Goal: Information Seeking & Learning: Learn about a topic

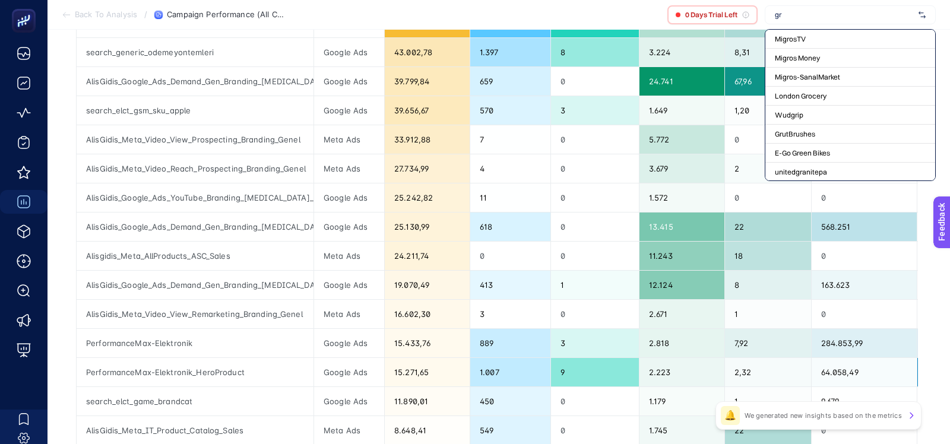
type input "g"
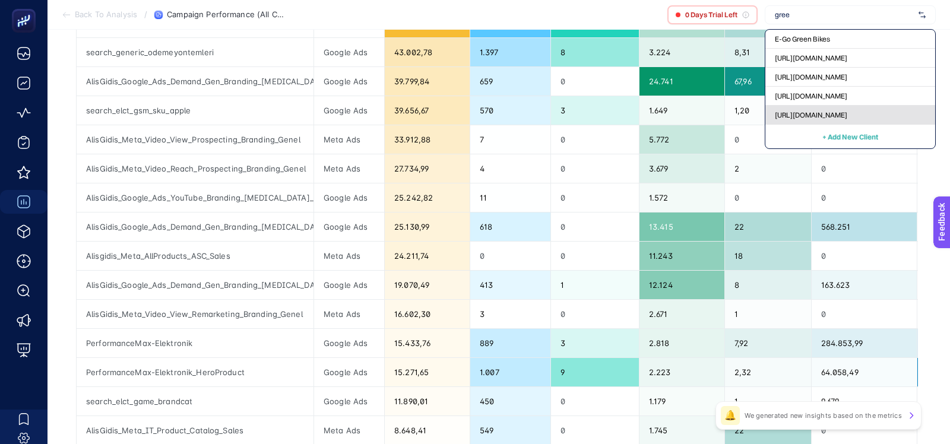
type input "gree"
click at [793, 119] on div "[URL][DOMAIN_NAME]" at bounding box center [850, 115] width 170 height 19
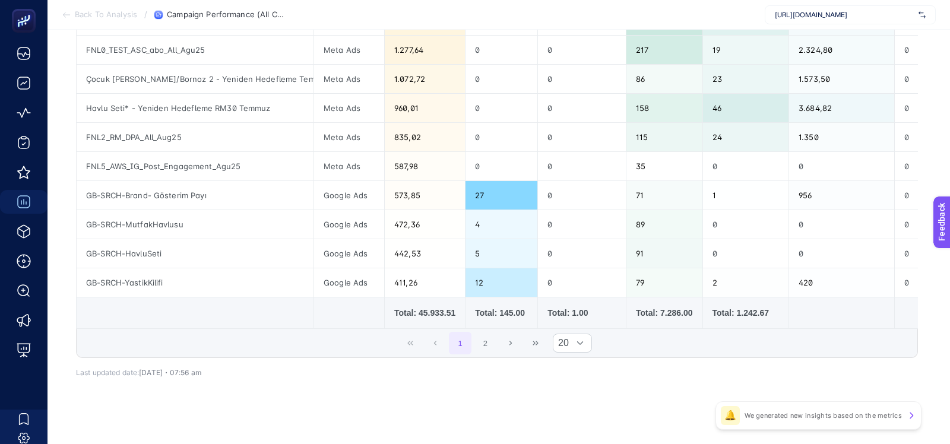
scroll to position [533, 0]
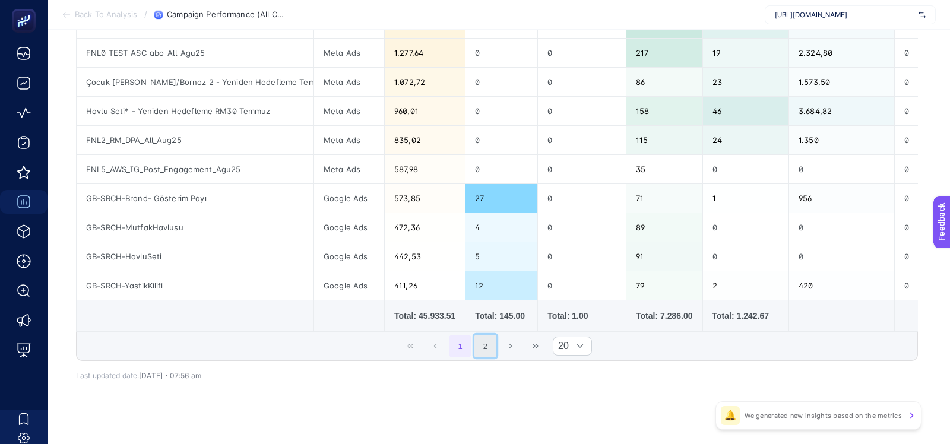
click at [476, 341] on button "2" at bounding box center [485, 346] width 23 height 23
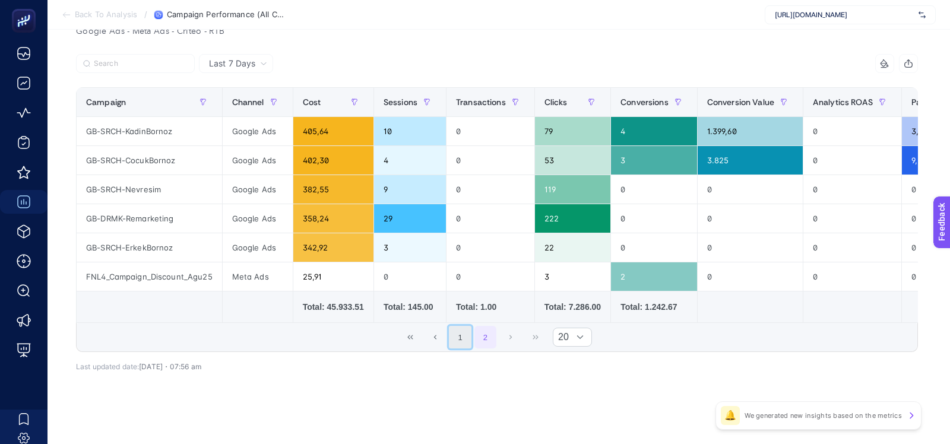
click at [459, 329] on button "1" at bounding box center [460, 337] width 23 height 23
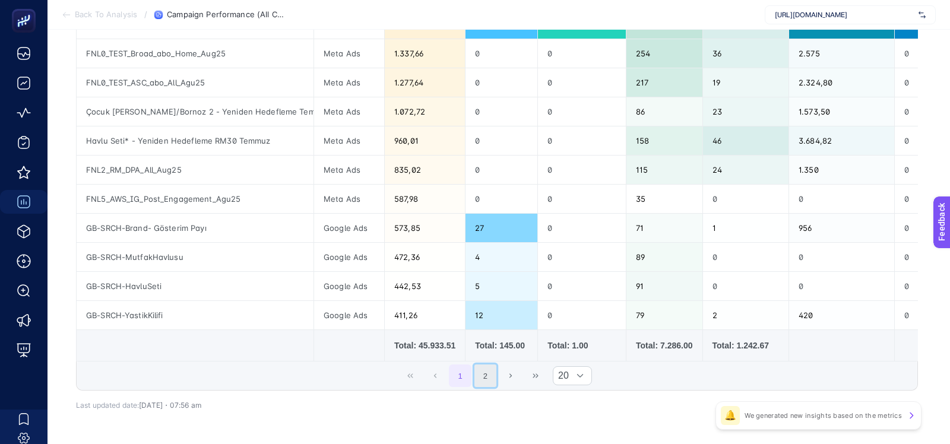
click at [485, 370] on button "2" at bounding box center [485, 376] width 23 height 23
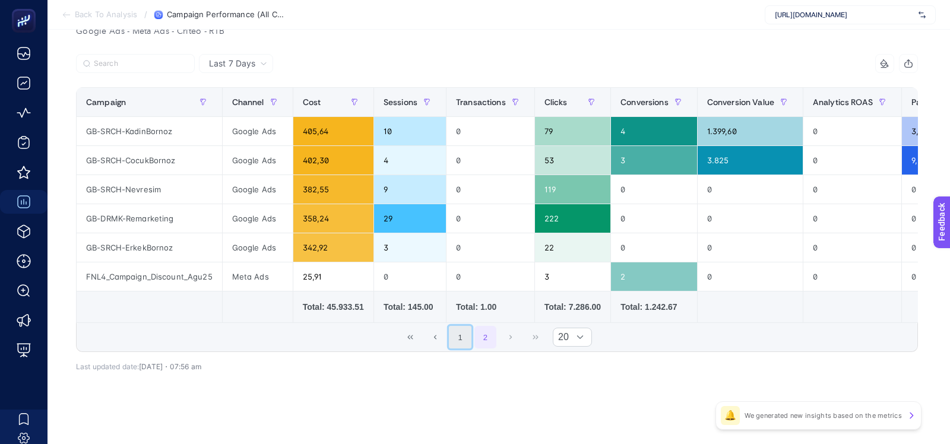
click at [460, 329] on button "1" at bounding box center [460, 337] width 23 height 23
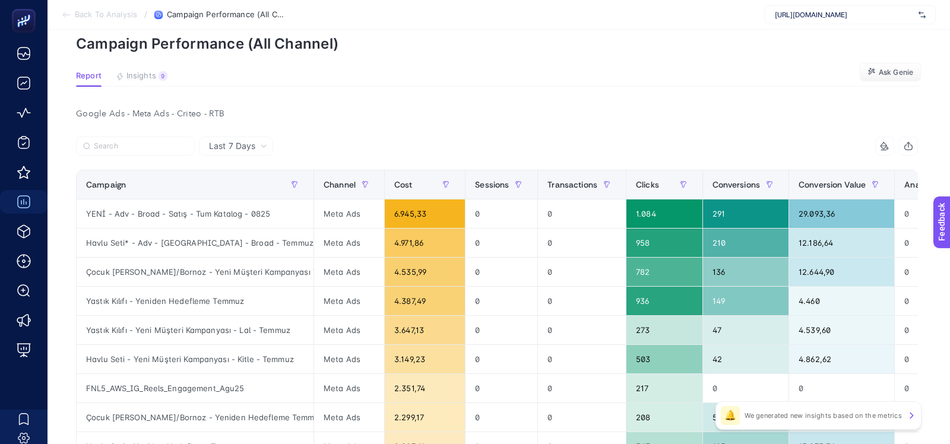
scroll to position [0, 0]
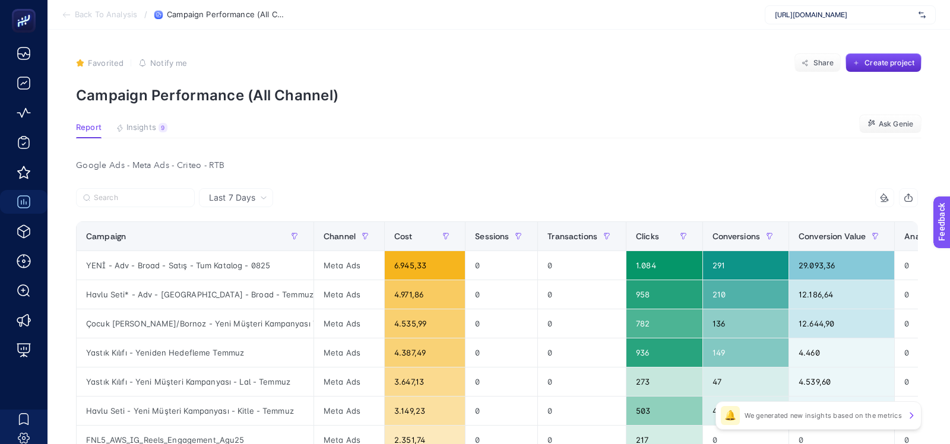
click at [147, 129] on span "Insights" at bounding box center [141, 127] width 30 height 9
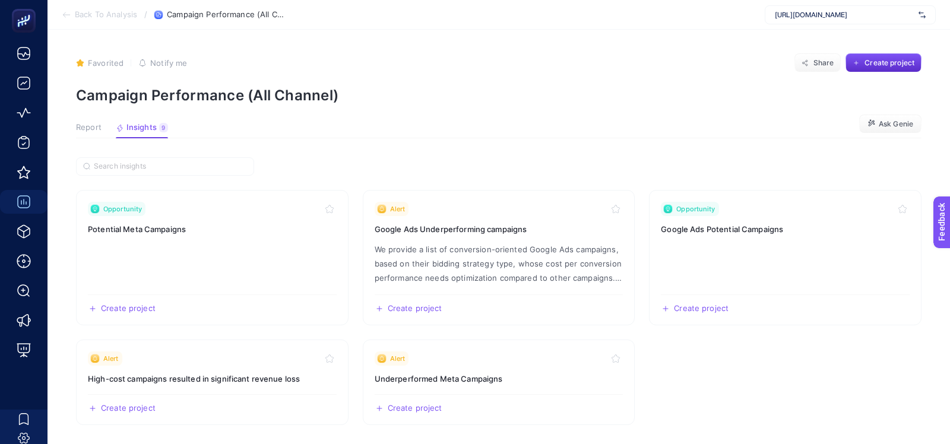
click at [83, 128] on span "Report" at bounding box center [89, 127] width 26 height 9
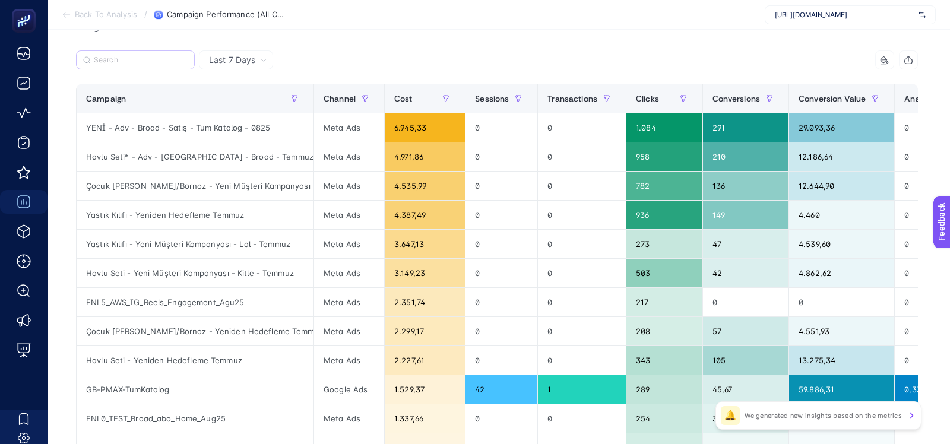
scroll to position [137, 0]
click at [69, 198] on div "Last 7 Days 10 items selected Campaign Channel Cost Sessions Transactions Click…" at bounding box center [496, 439] width 861 height 776
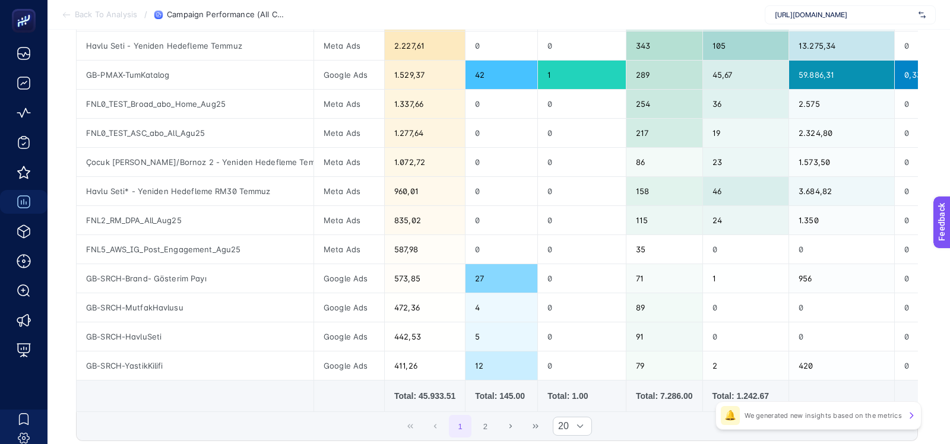
scroll to position [458, 0]
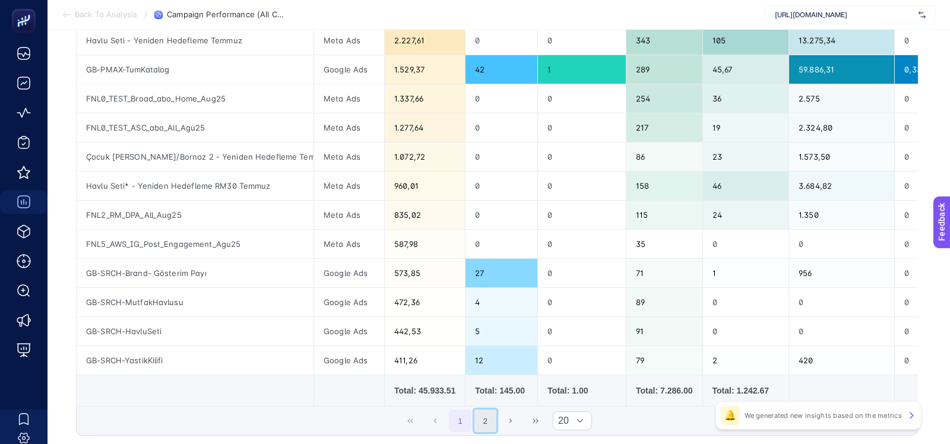
click at [481, 418] on button "2" at bounding box center [485, 421] width 23 height 23
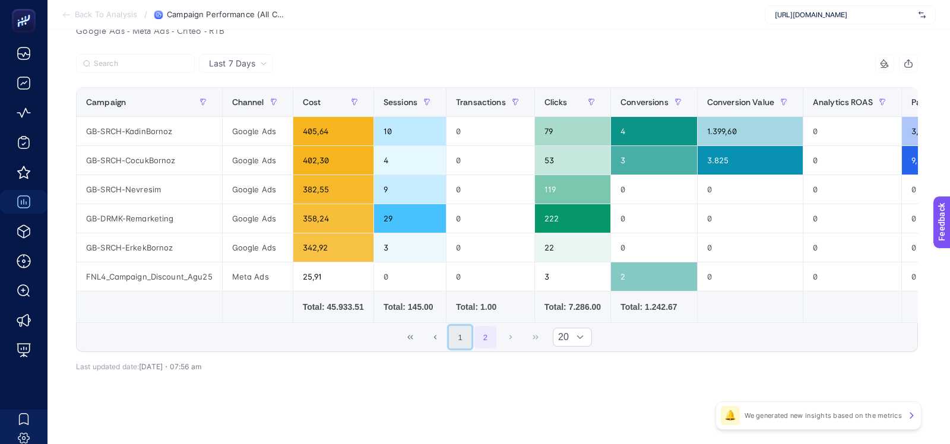
click at [459, 329] on button "1" at bounding box center [460, 337] width 23 height 23
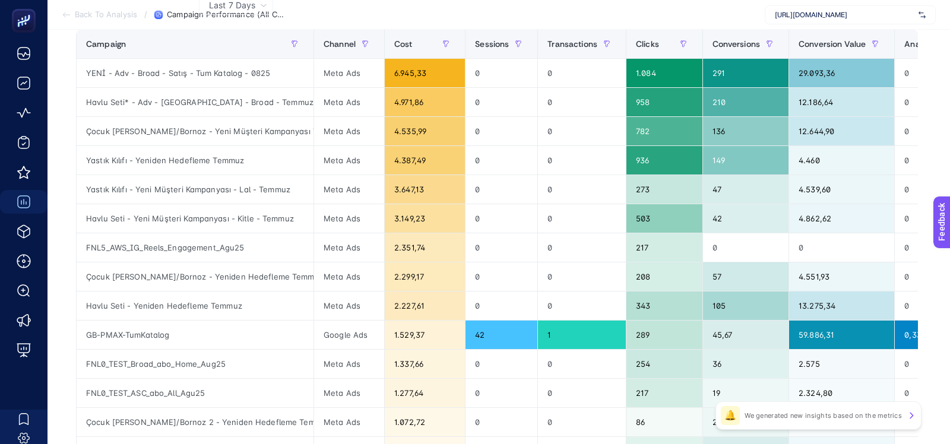
scroll to position [192, 0]
click at [66, 145] on article "Favorited true Notify me Share Create project Campaign Performance (All Channel…" at bounding box center [498, 317] width 902 height 959
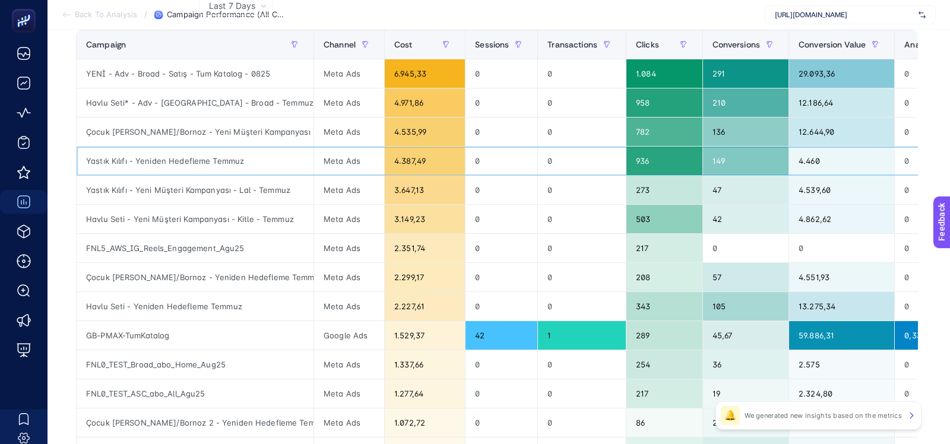
click at [130, 161] on div "Yastık Kılıfı - Yeniden Hedefleme Temmuz" at bounding box center [195, 161] width 237 height 28
click at [66, 176] on div "Last 7 Days 10 items selected Campaign Channel Cost Sessions Transactions Click…" at bounding box center [496, 384] width 861 height 776
click at [64, 179] on article "Favorited true Notify me Share Create project Campaign Performance (All Channel…" at bounding box center [498, 317] width 902 height 959
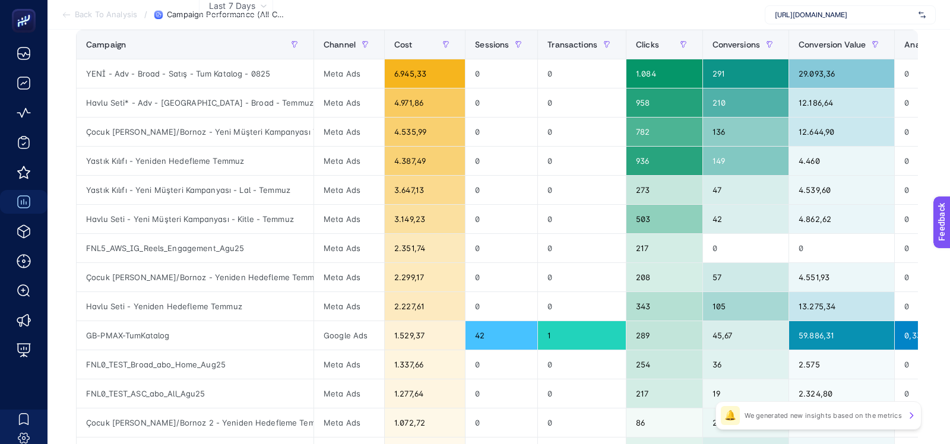
click at [64, 179] on article "Favorited true Notify me Share Create project Campaign Performance (All Channel…" at bounding box center [498, 317] width 902 height 959
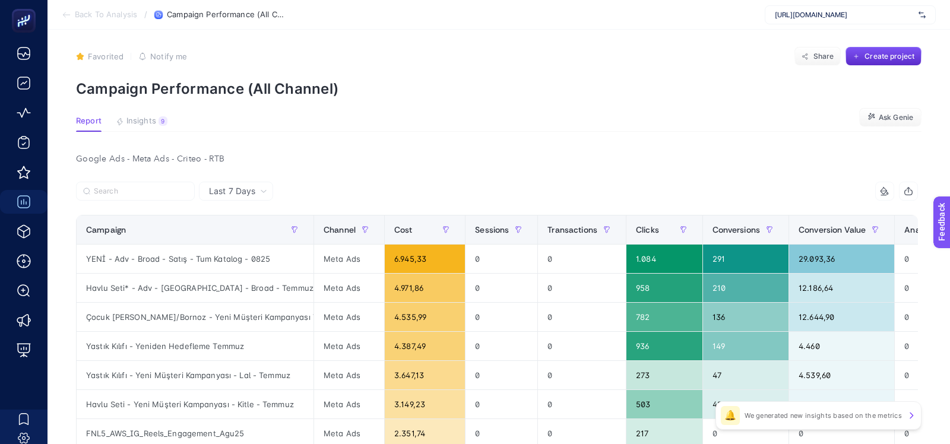
scroll to position [0, 0]
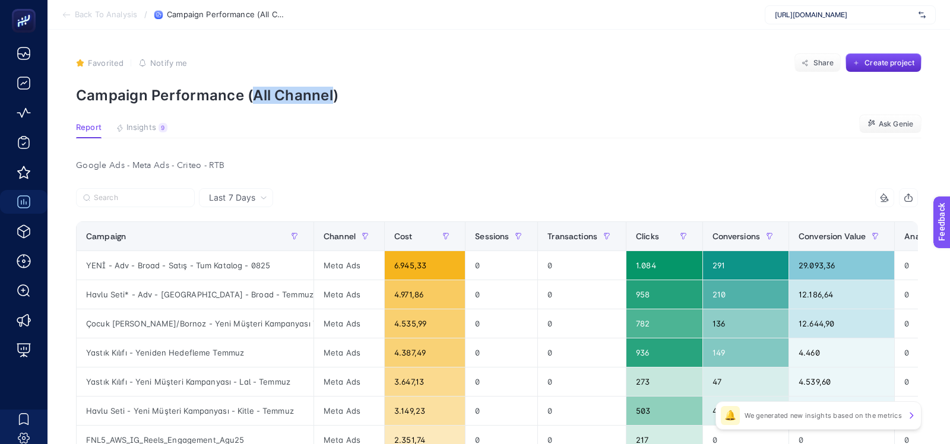
drag, startPoint x: 252, startPoint y: 99, endPoint x: 333, endPoint y: 90, distance: 81.2
click at [333, 90] on p "Campaign Performance (All Channel)" at bounding box center [498, 95] width 845 height 17
click at [278, 170] on div "Google Ads - Meta Ads - Criteo - RTB" at bounding box center [496, 165] width 861 height 17
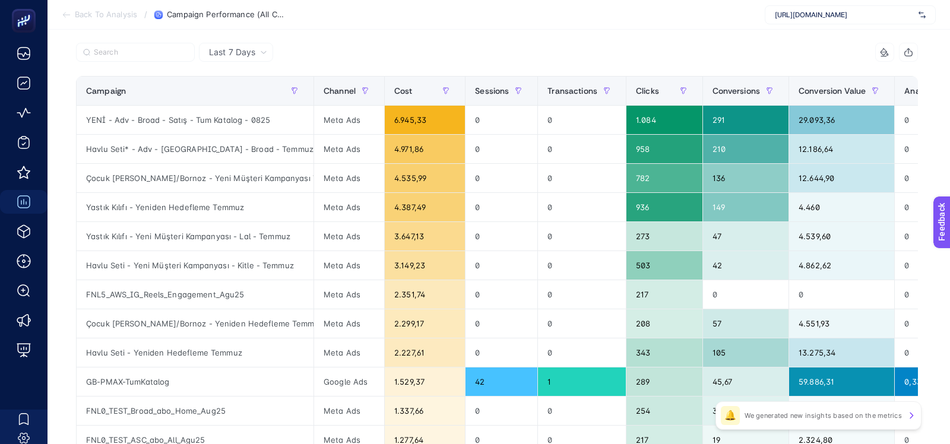
scroll to position [140, 0]
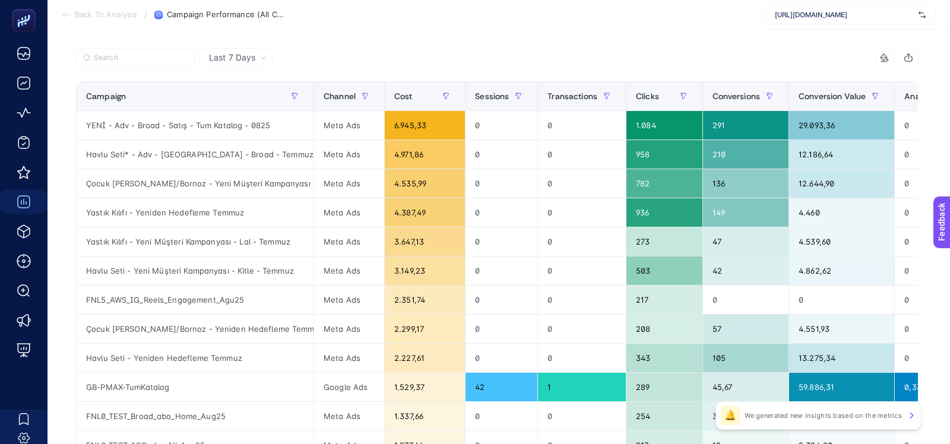
click at [424, 65] on div at bounding box center [286, 61] width 421 height 26
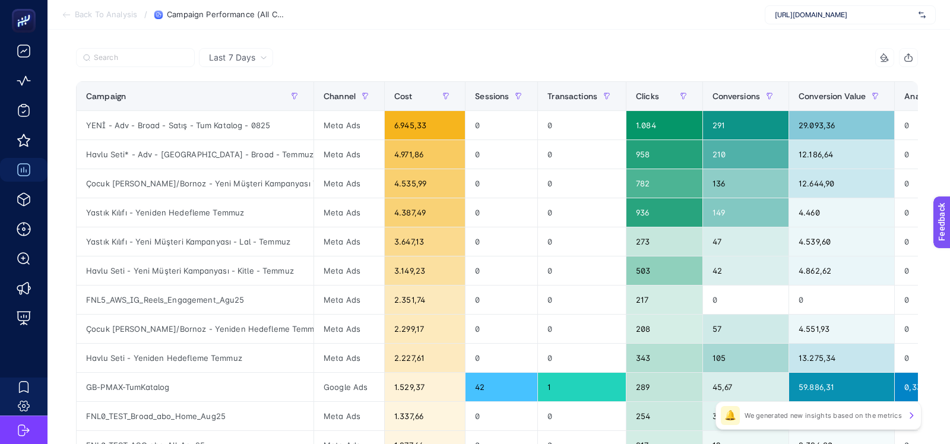
scroll to position [32, 0]
click at [341, 53] on div at bounding box center [286, 61] width 421 height 26
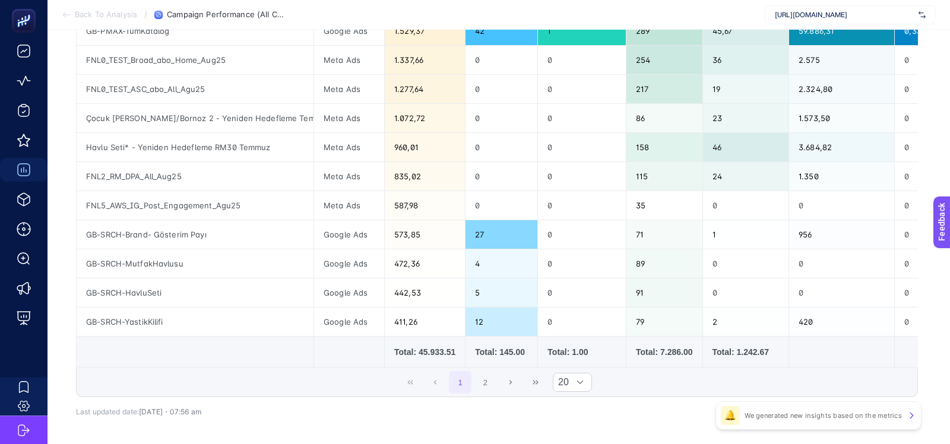
scroll to position [538, 0]
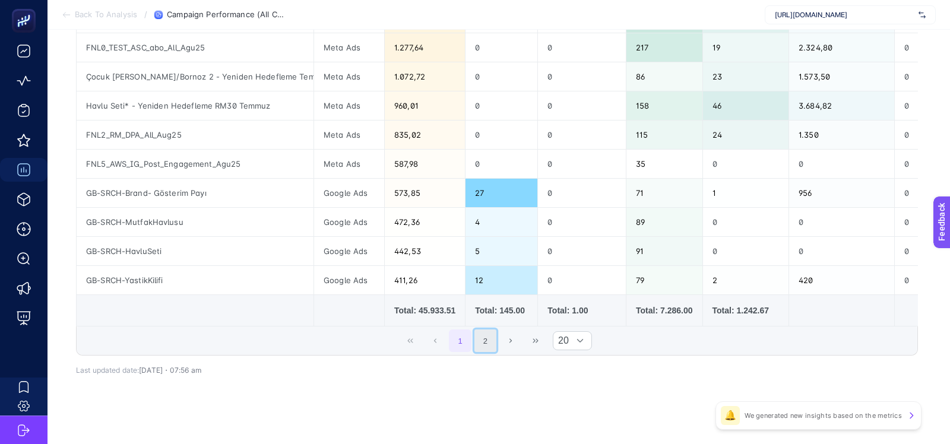
click at [477, 332] on button "2" at bounding box center [485, 340] width 23 height 23
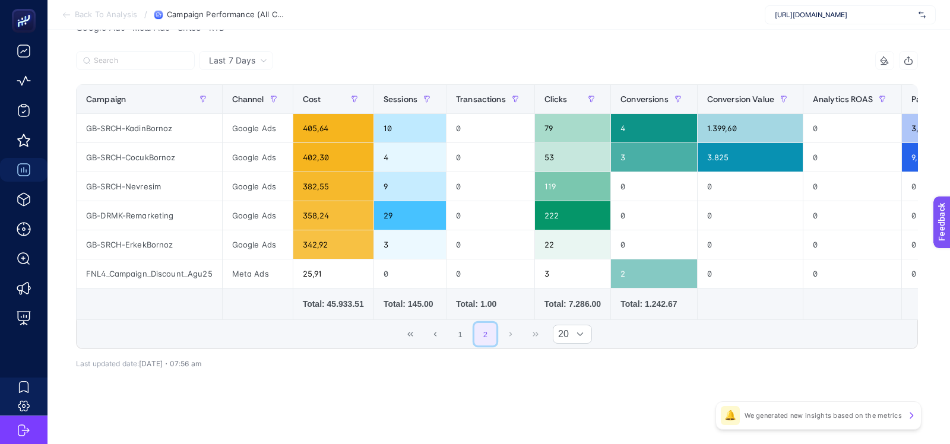
scroll to position [134, 0]
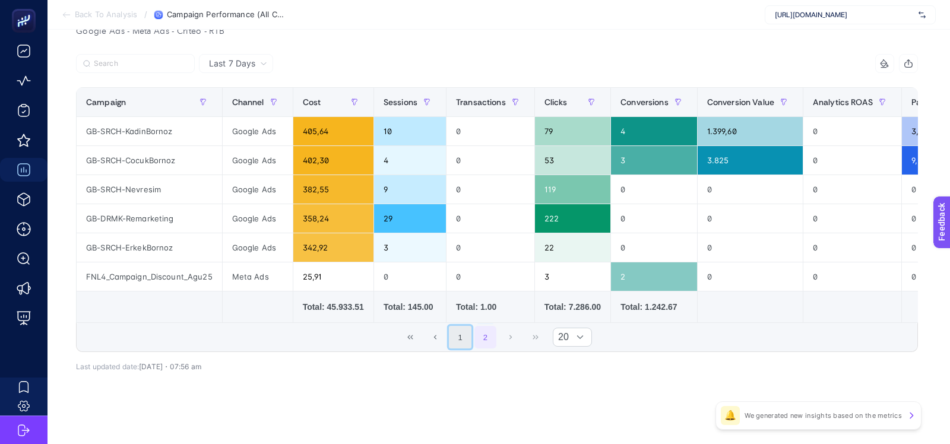
click at [460, 329] on button "1" at bounding box center [460, 337] width 23 height 23
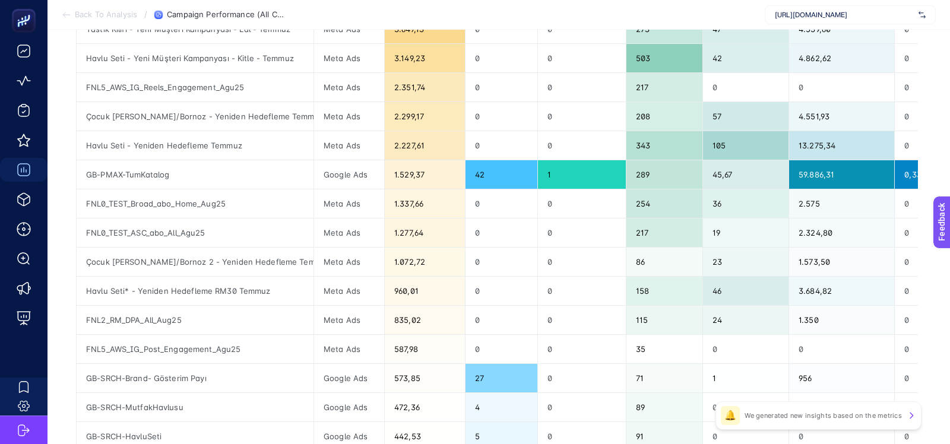
scroll to position [538, 0]
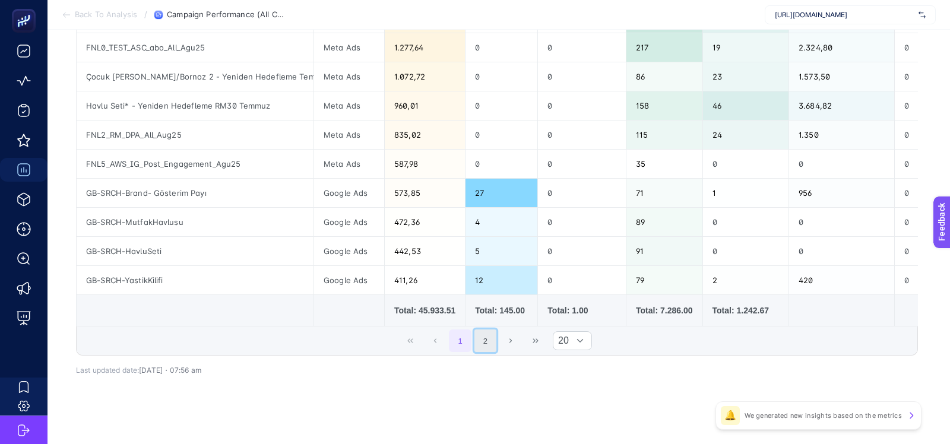
click at [486, 331] on button "2" at bounding box center [485, 340] width 23 height 23
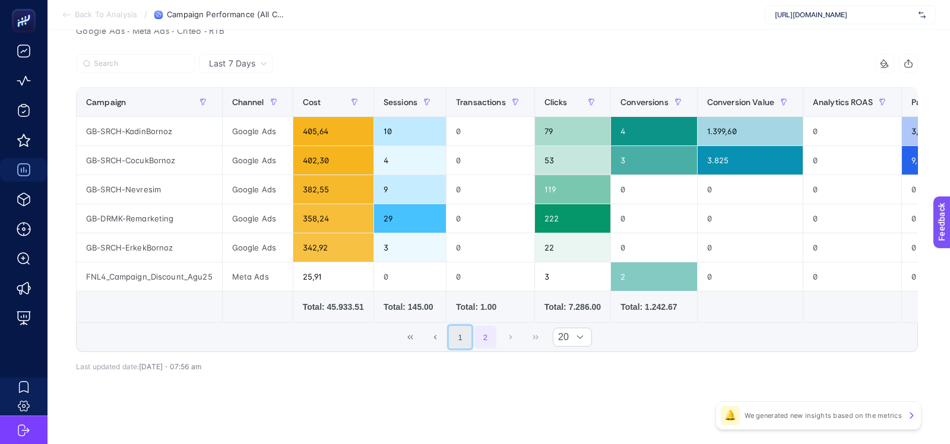
click at [457, 328] on button "1" at bounding box center [460, 337] width 23 height 23
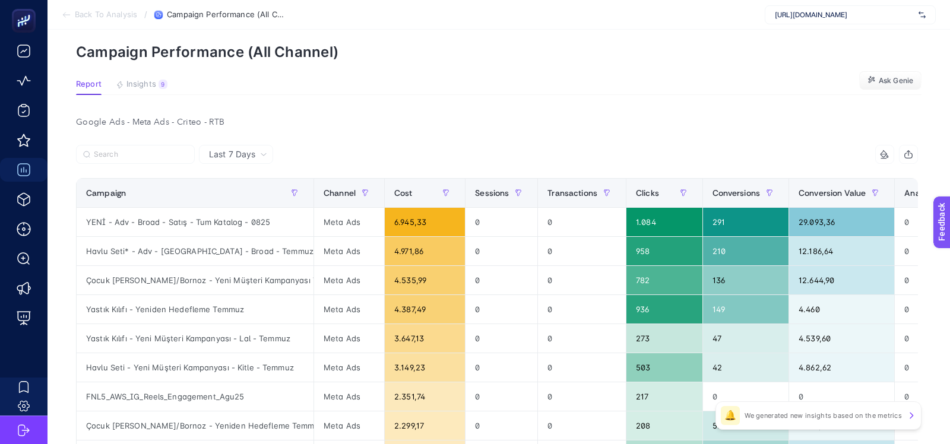
scroll to position [48, 0]
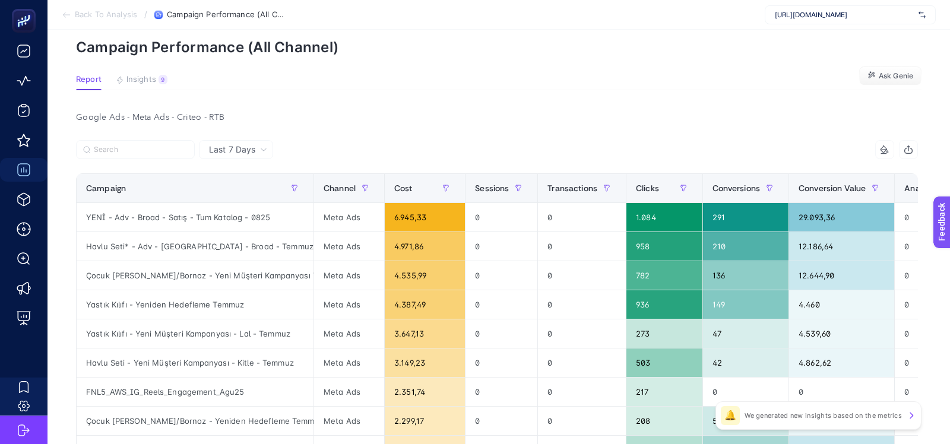
click at [497, 75] on section "Report Insights 9 We generated new insights based on the metrics Ask Genie" at bounding box center [498, 82] width 845 height 15
click at [606, 27] on section "Back To Analysis / Campaign Performance (All Channel) https://greenblack.com.tr" at bounding box center [498, 15] width 902 height 30
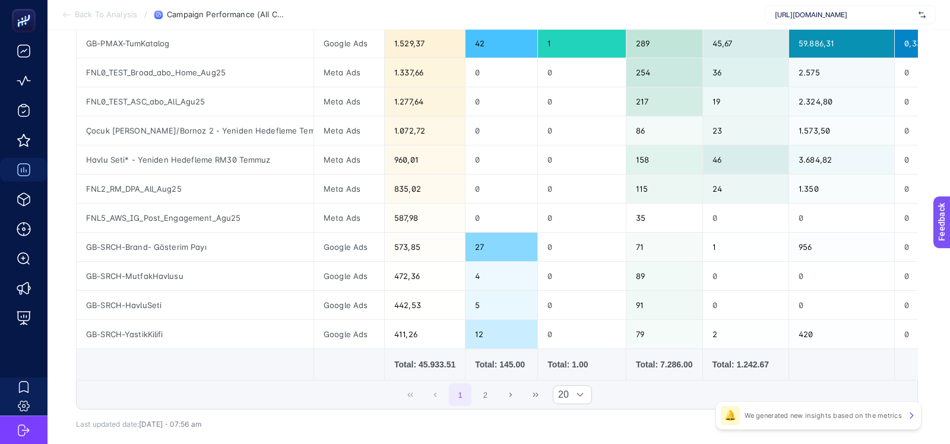
scroll to position [485, 0]
click at [502, 386] on button "Next Page" at bounding box center [510, 393] width 23 height 23
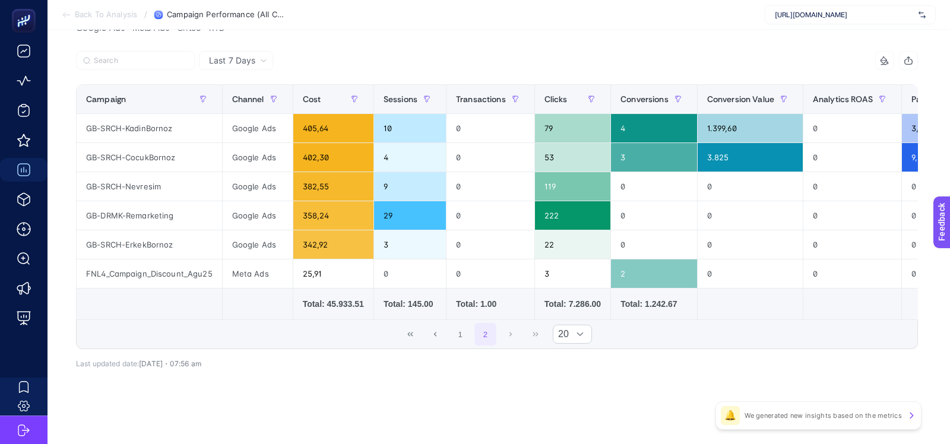
scroll to position [134, 0]
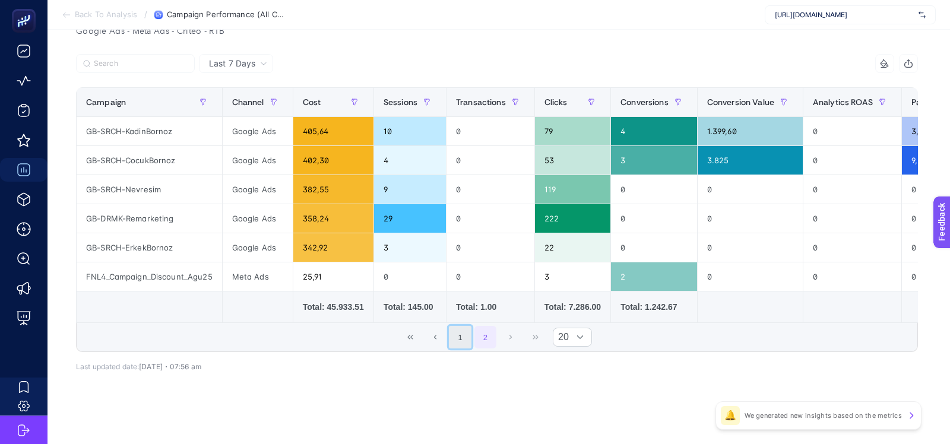
click at [458, 337] on button "1" at bounding box center [460, 337] width 23 height 23
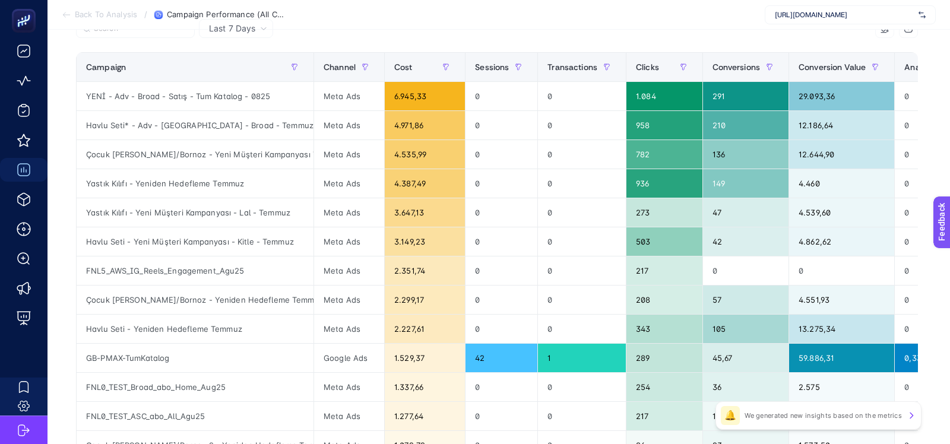
scroll to position [163, 0]
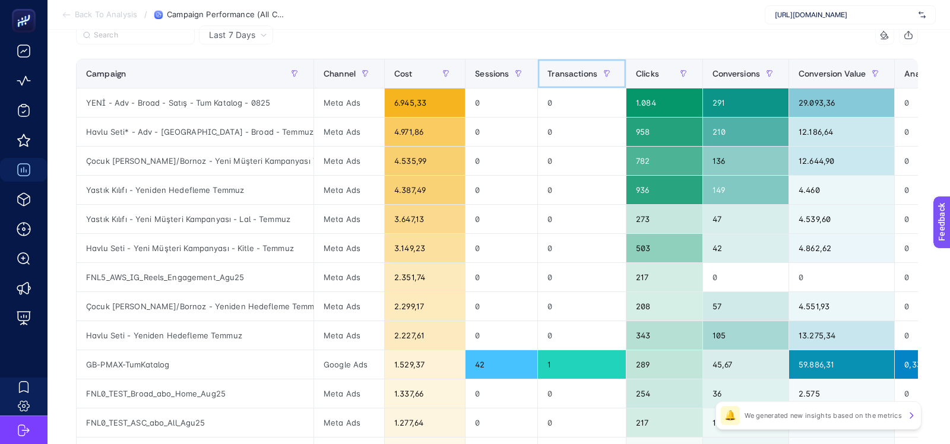
click at [561, 76] on span "Transactions" at bounding box center [572, 73] width 50 height 9
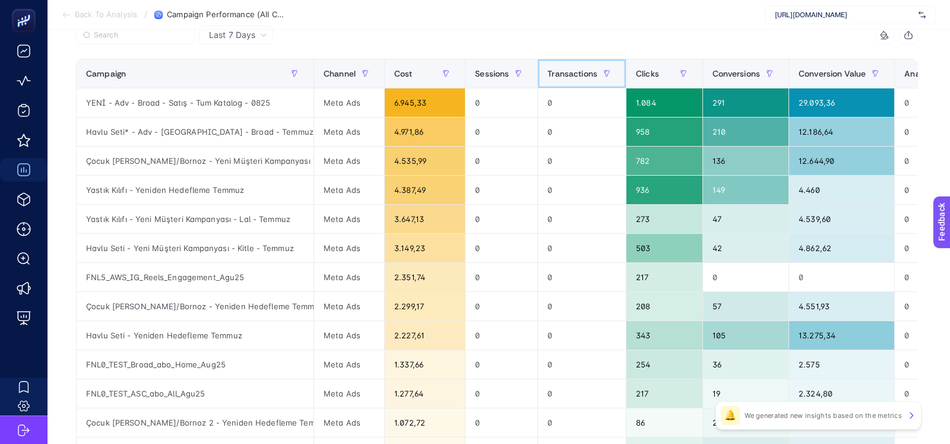
click at [561, 76] on span "Transactions" at bounding box center [572, 73] width 50 height 9
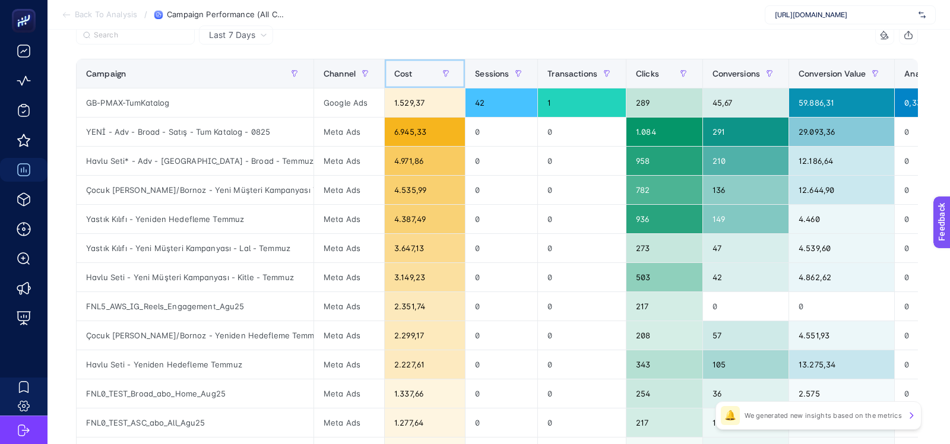
click at [400, 74] on span "Cost" at bounding box center [403, 73] width 18 height 9
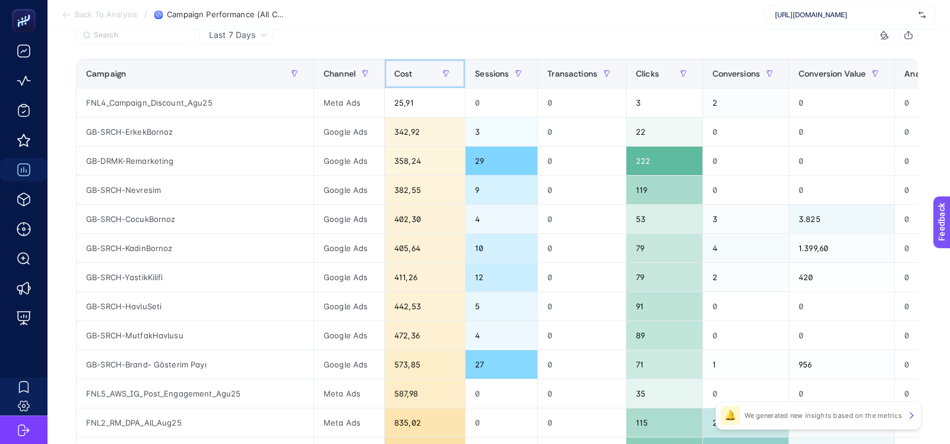
click at [401, 74] on div "Cost" at bounding box center [424, 73] width 61 height 19
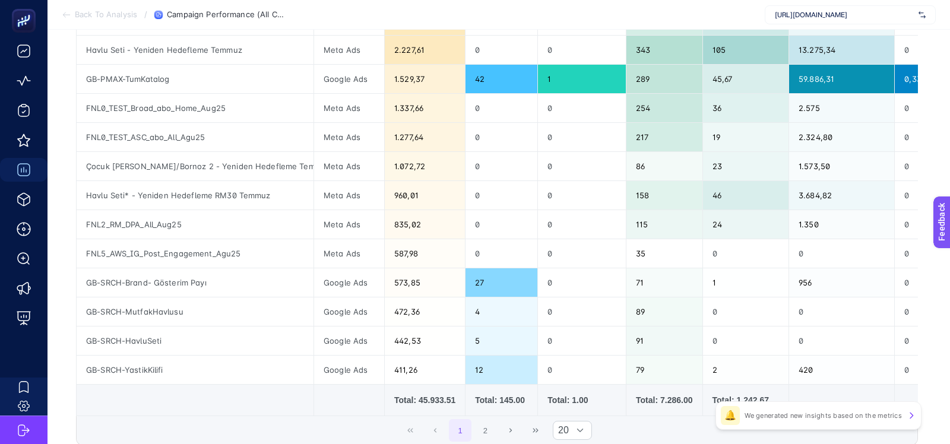
scroll to position [481, 0]
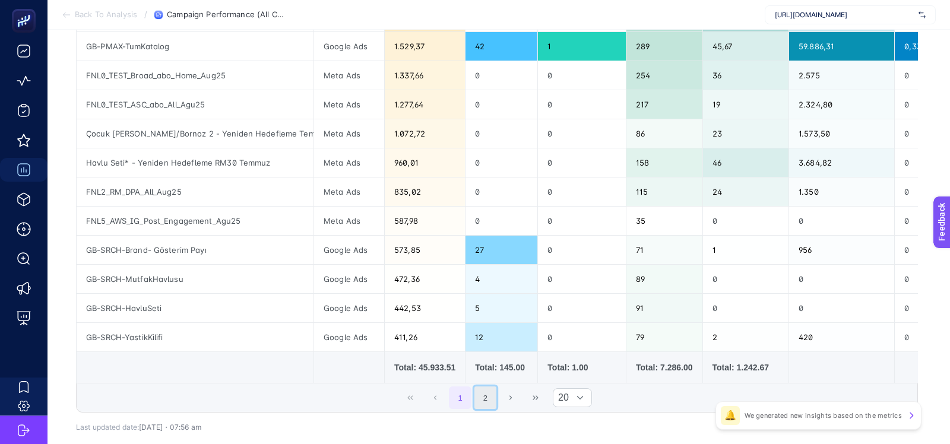
click at [476, 394] on button "2" at bounding box center [485, 397] width 23 height 23
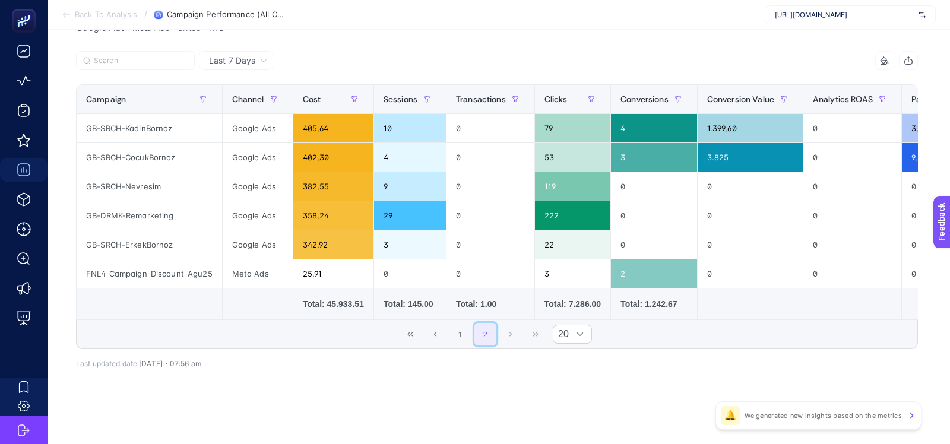
scroll to position [134, 0]
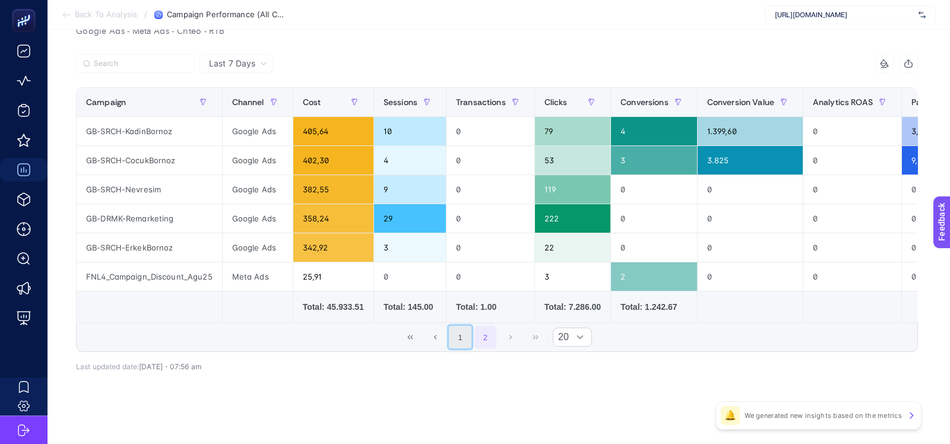
click at [454, 326] on button "1" at bounding box center [460, 337] width 23 height 23
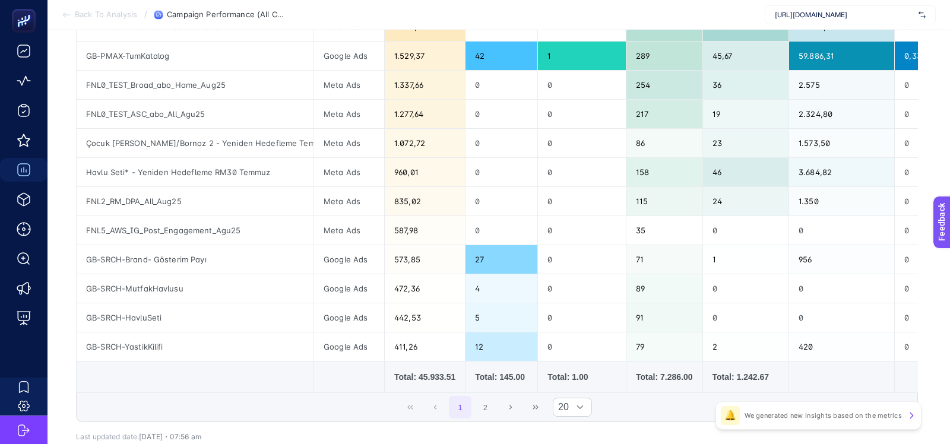
scroll to position [483, 0]
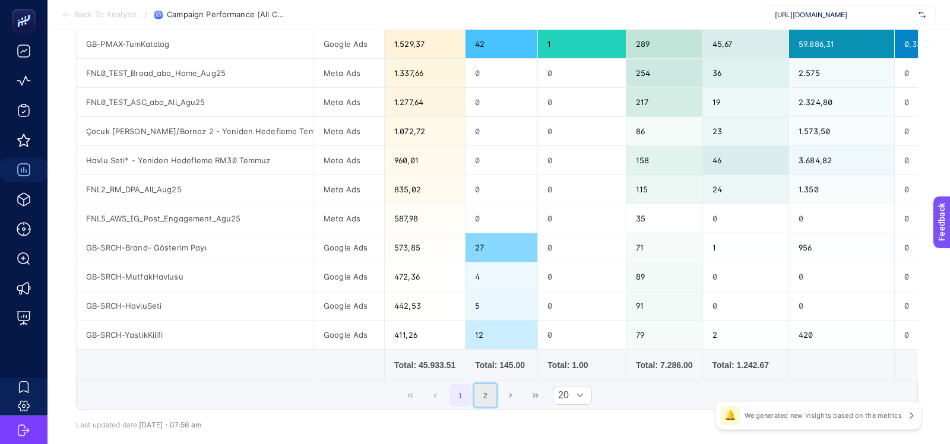
click at [485, 388] on button "2" at bounding box center [485, 395] width 23 height 23
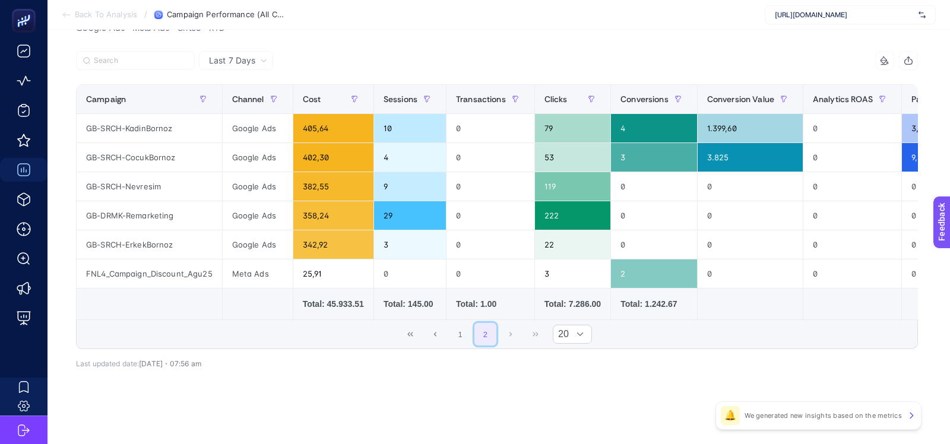
scroll to position [134, 0]
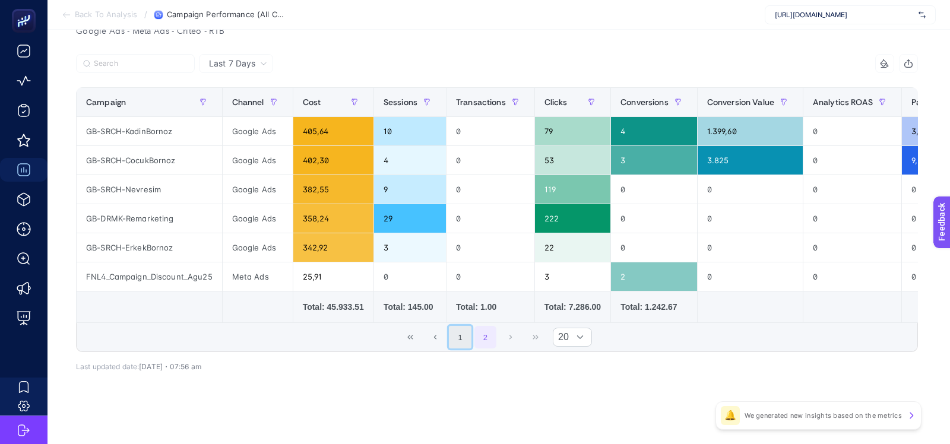
click at [460, 341] on button "1" at bounding box center [460, 337] width 23 height 23
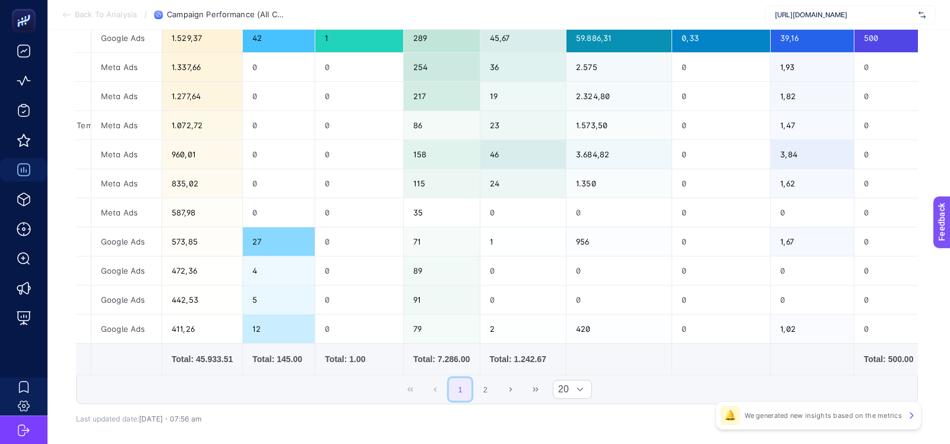
scroll to position [0, 227]
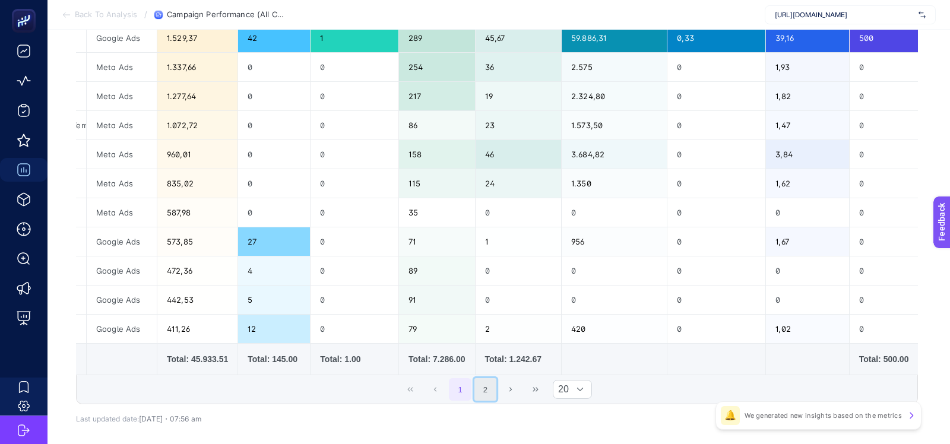
click at [482, 383] on button "2" at bounding box center [485, 389] width 23 height 23
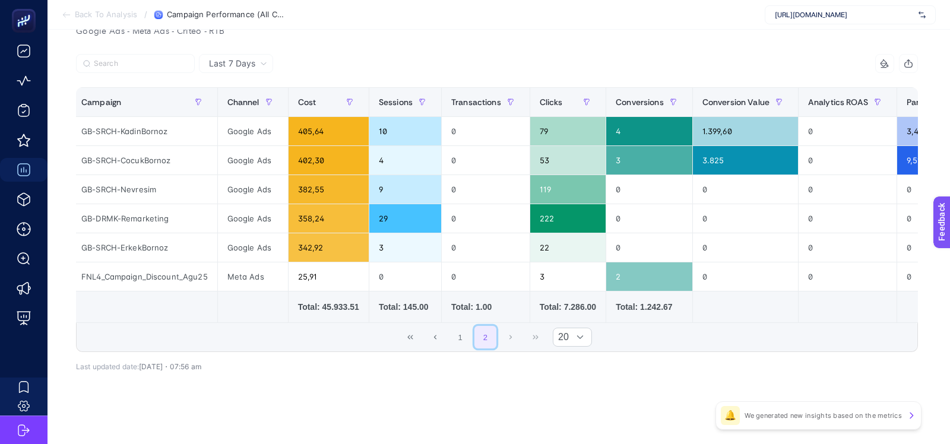
scroll to position [0, 0]
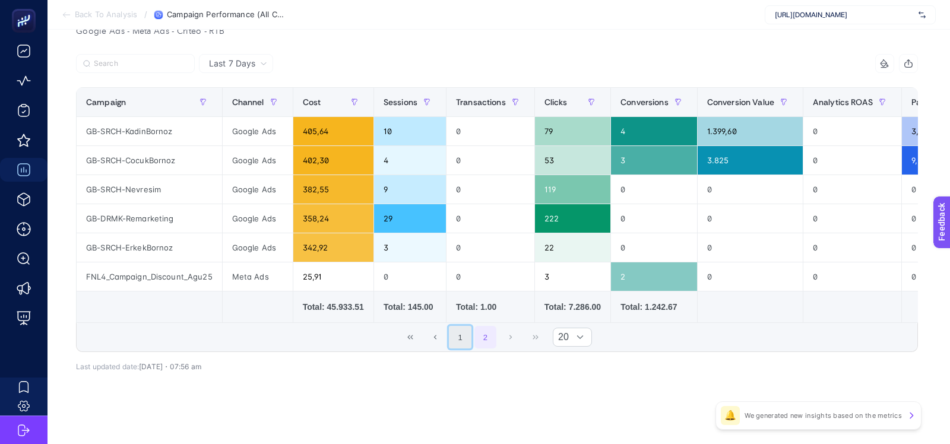
click at [452, 337] on button "1" at bounding box center [460, 337] width 23 height 23
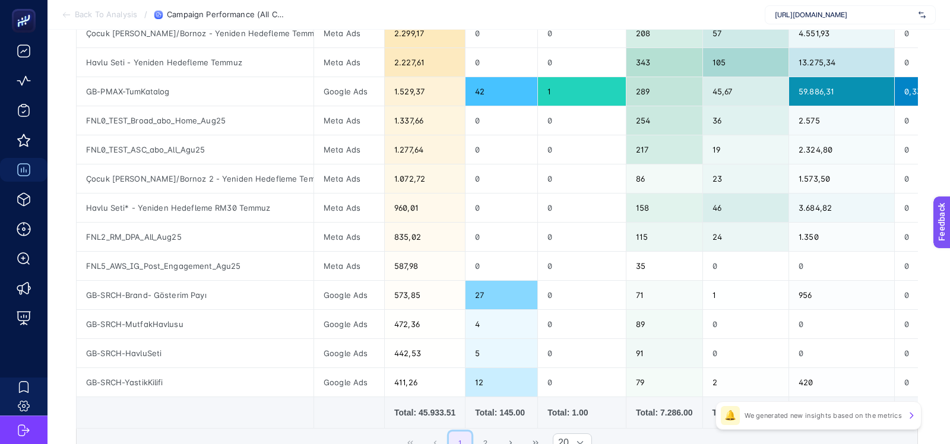
scroll to position [487, 0]
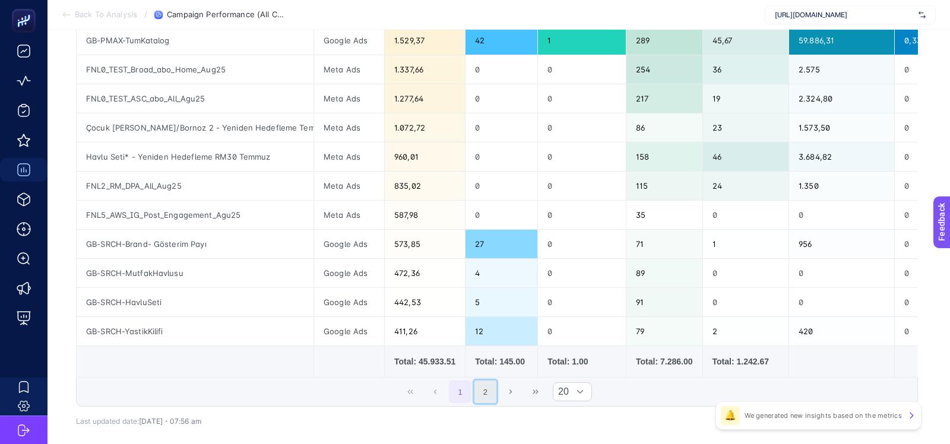
click at [490, 389] on button "2" at bounding box center [485, 392] width 23 height 23
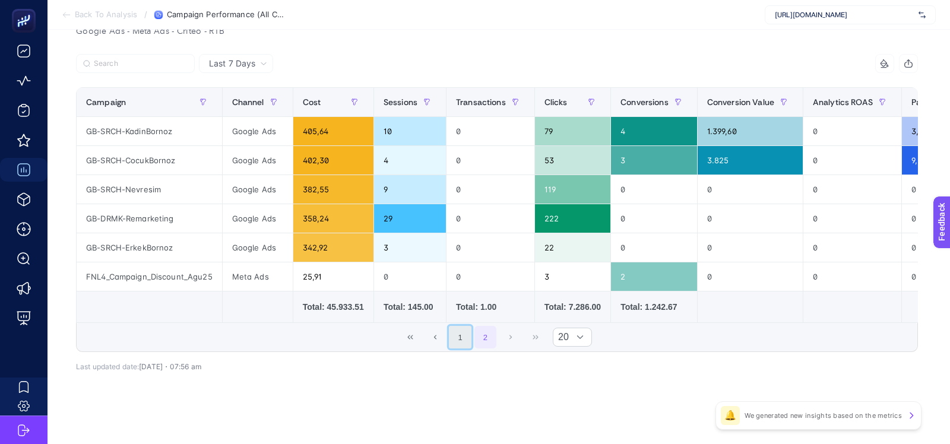
click at [462, 335] on button "1" at bounding box center [460, 337] width 23 height 23
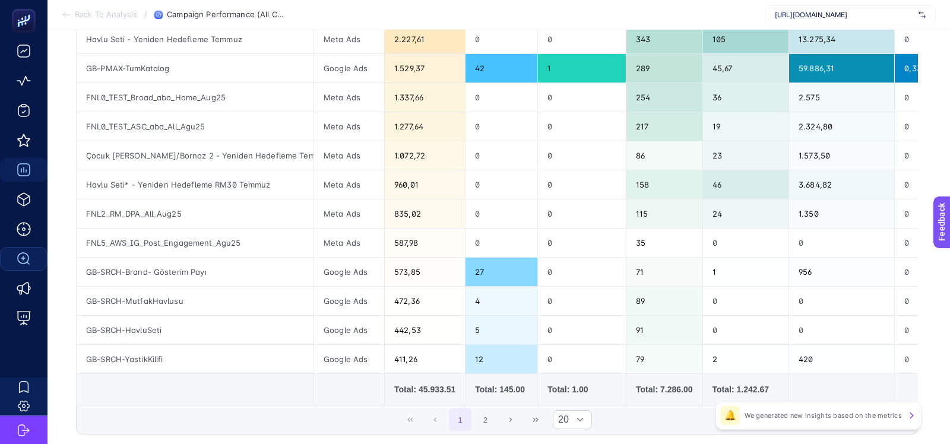
scroll to position [464, 0]
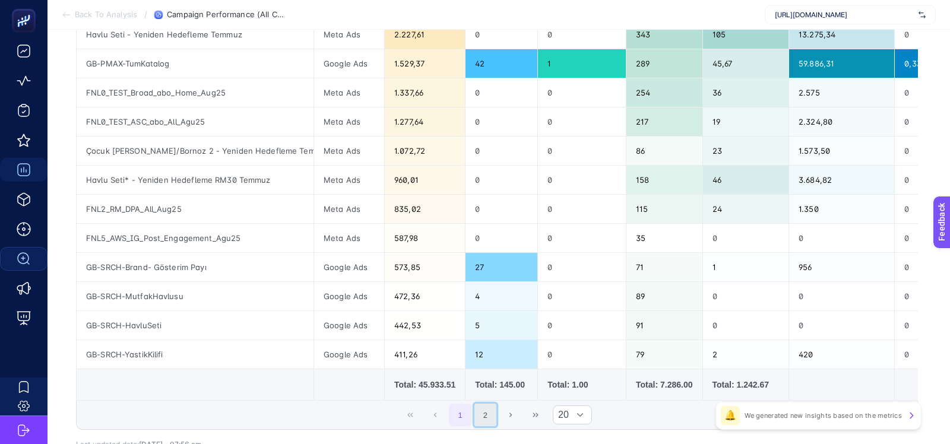
click at [481, 407] on button "2" at bounding box center [485, 415] width 23 height 23
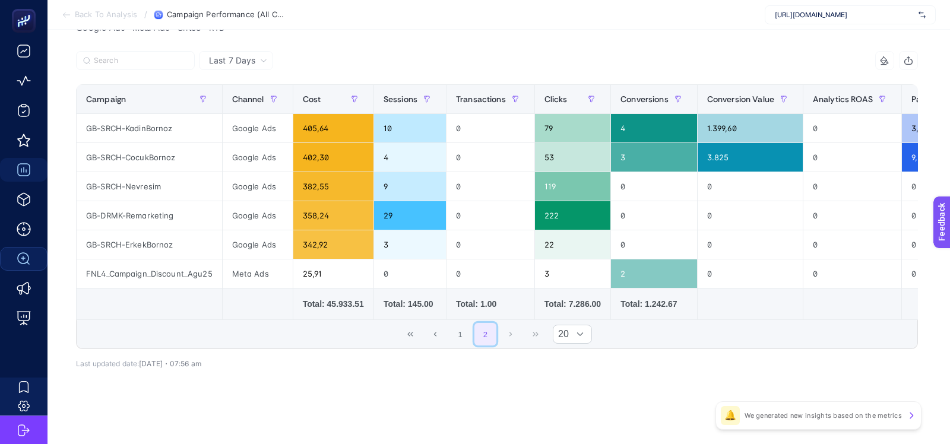
scroll to position [134, 0]
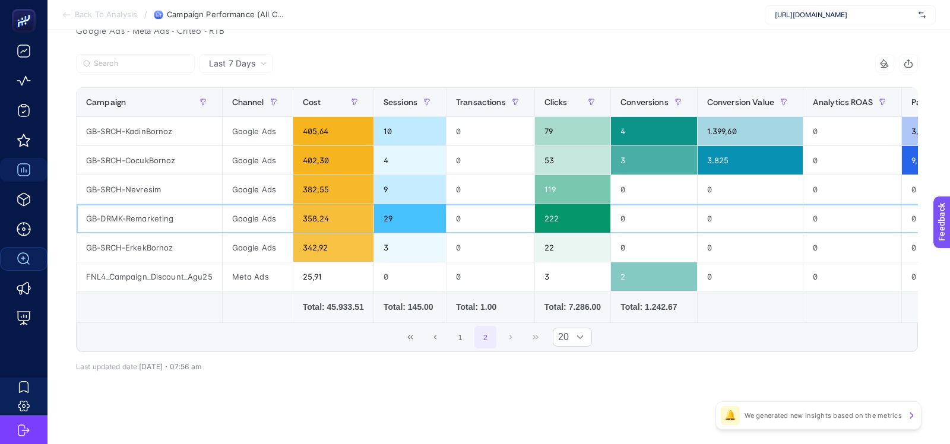
click at [156, 220] on div "GB-DRMK-Remarketing" at bounding box center [149, 218] width 145 height 28
drag, startPoint x: 102, startPoint y: 219, endPoint x: 122, endPoint y: 221, distance: 20.9
click at [122, 221] on div "GB-DRMK-Remarketing" at bounding box center [149, 218] width 145 height 28
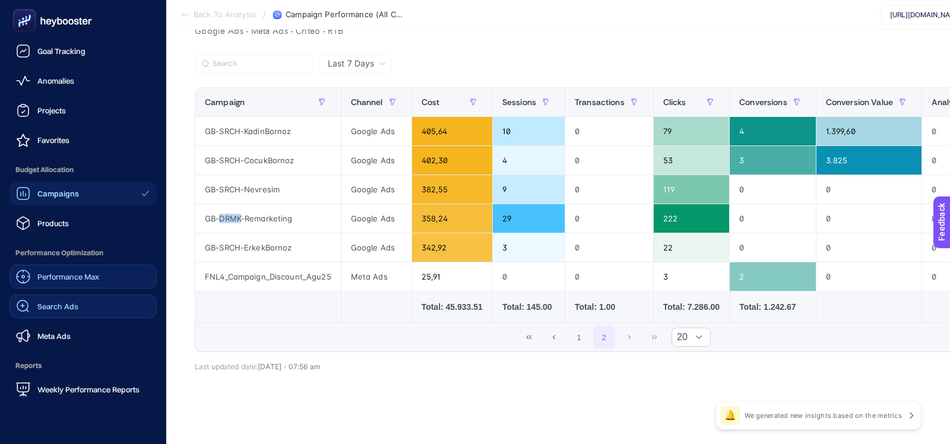
click at [50, 266] on link "Performance Max" at bounding box center [82, 277] width 147 height 24
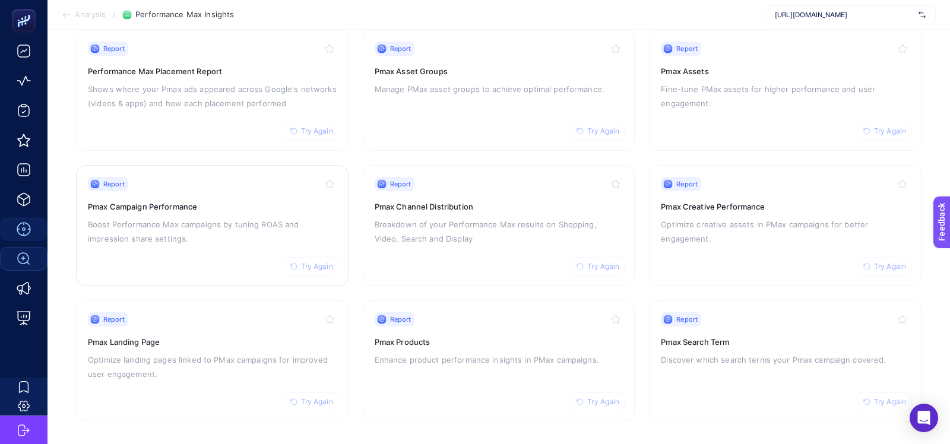
click at [245, 230] on p "Boost Performance Max campaigns by tuning ROAS and impression share settings." at bounding box center [212, 231] width 249 height 28
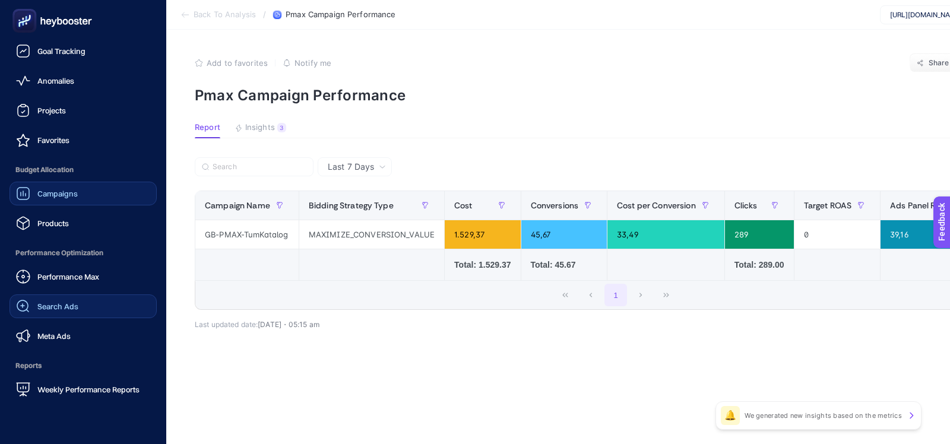
click at [46, 191] on span "Campaigns" at bounding box center [57, 193] width 40 height 9
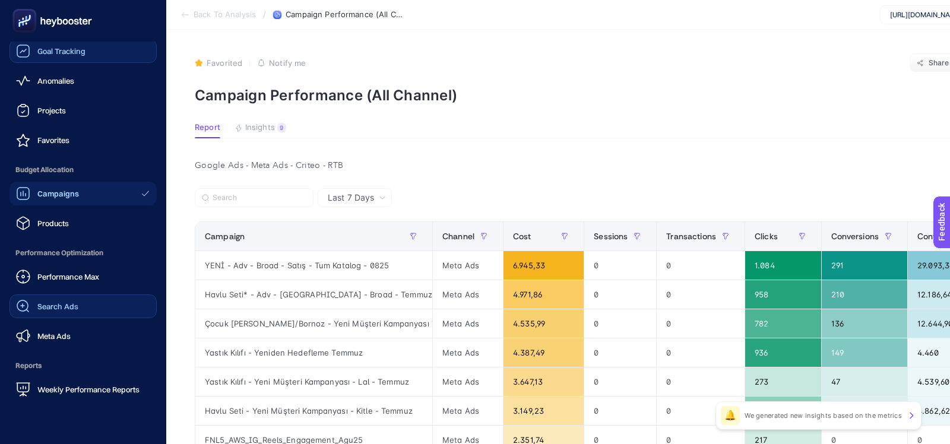
click at [59, 49] on span "Goal Tracking" at bounding box center [61, 50] width 48 height 9
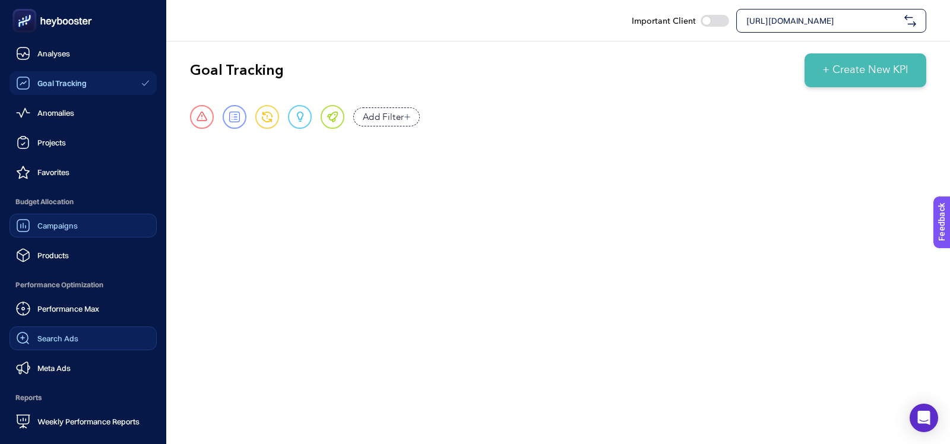
scroll to position [1, 0]
click at [59, 50] on span "Analyses" at bounding box center [53, 52] width 33 height 9
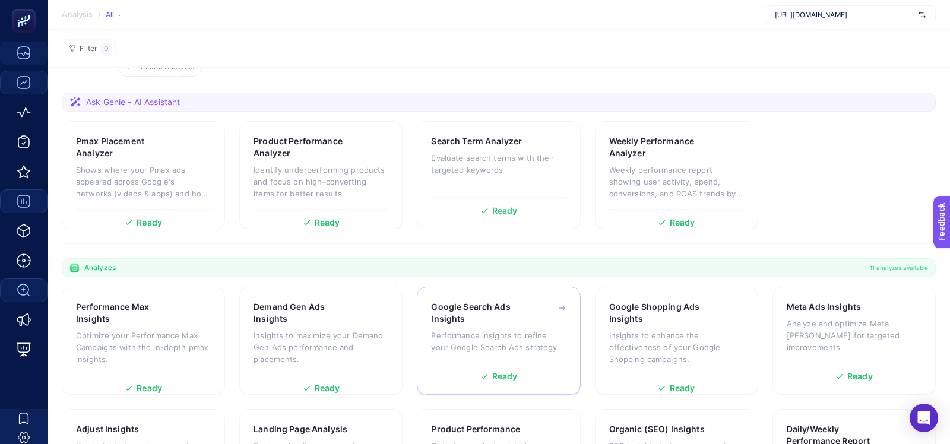
scroll to position [107, 0]
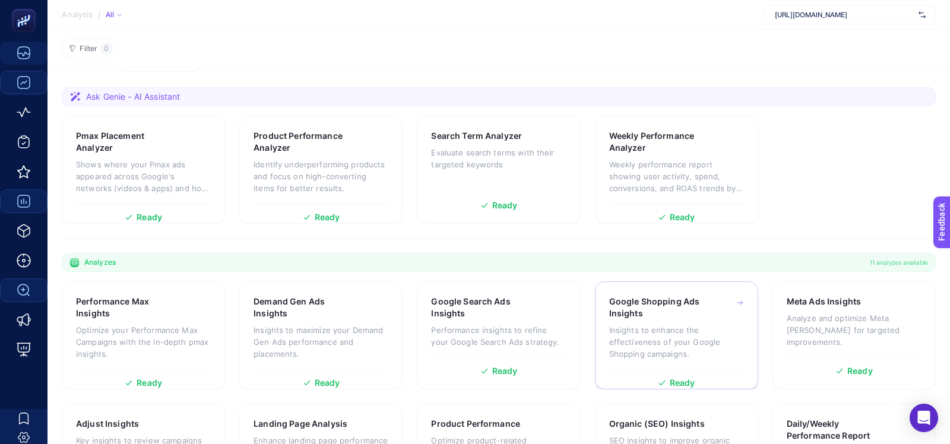
click at [636, 356] on p "Insights to enhance the effectiveness of your Google Shopping campaigns." at bounding box center [676, 342] width 135 height 36
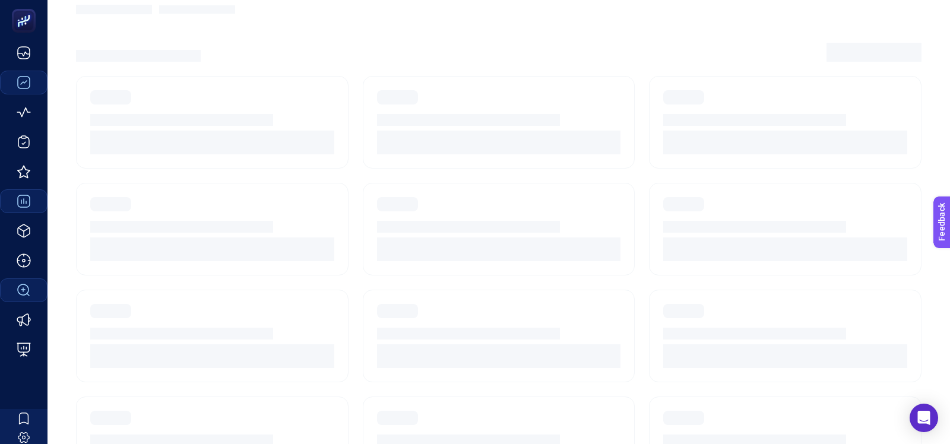
scroll to position [3, 0]
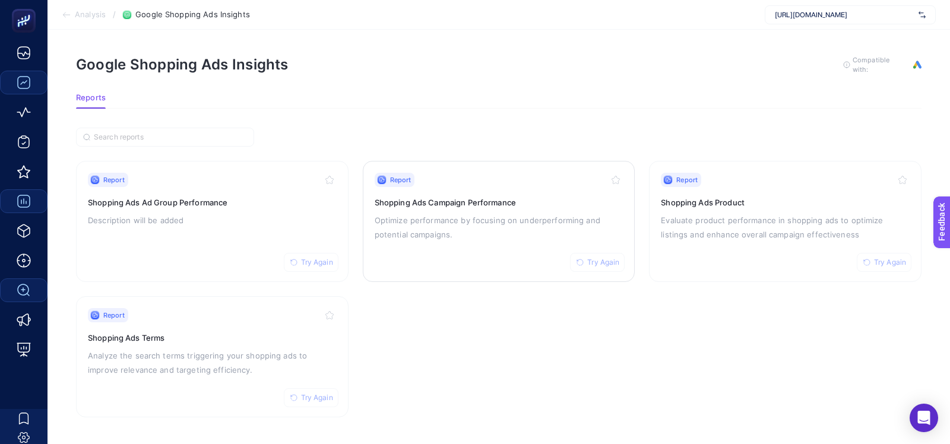
click at [507, 236] on p "Optimize performance by focusing on underperforming and potential campaigns." at bounding box center [499, 227] width 249 height 28
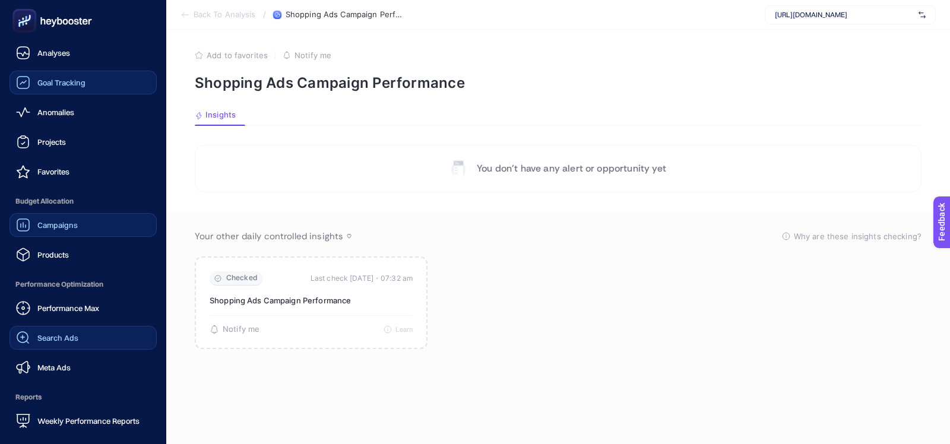
click at [52, 227] on span "Campaigns" at bounding box center [57, 224] width 40 height 9
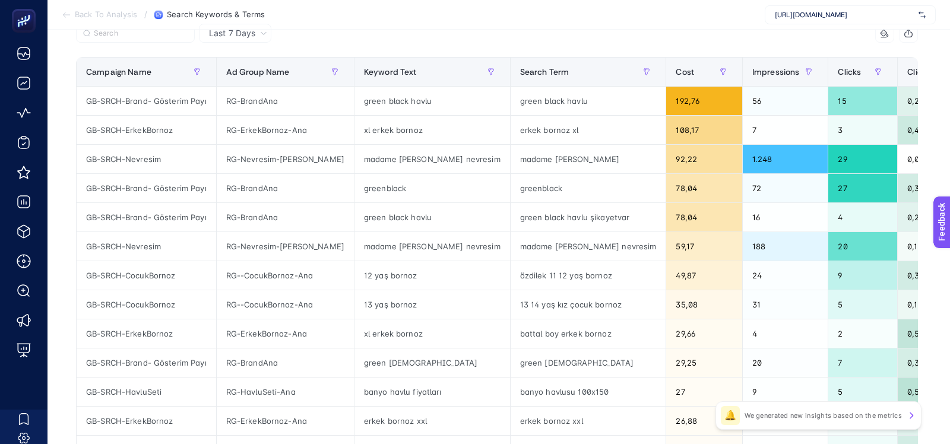
scroll to position [134, 0]
click at [259, 66] on span "Ad Group Name" at bounding box center [258, 70] width 64 height 9
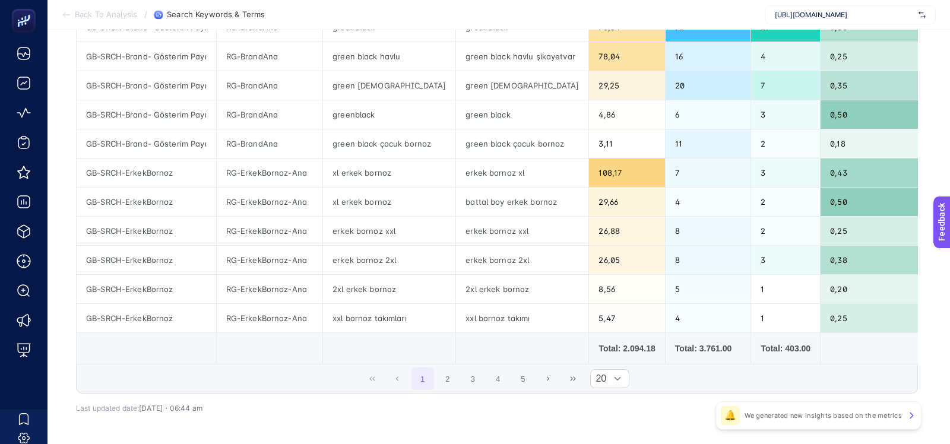
scroll to position [481, 0]
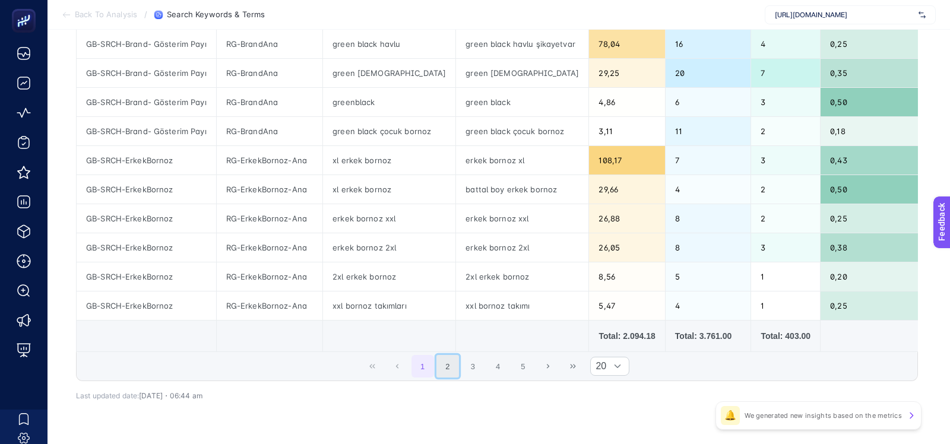
click at [445, 364] on button "2" at bounding box center [447, 366] width 23 height 23
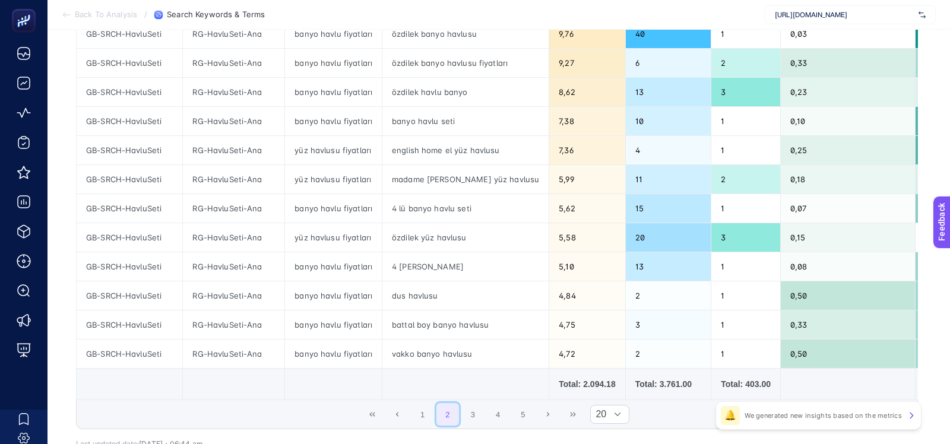
scroll to position [507, 0]
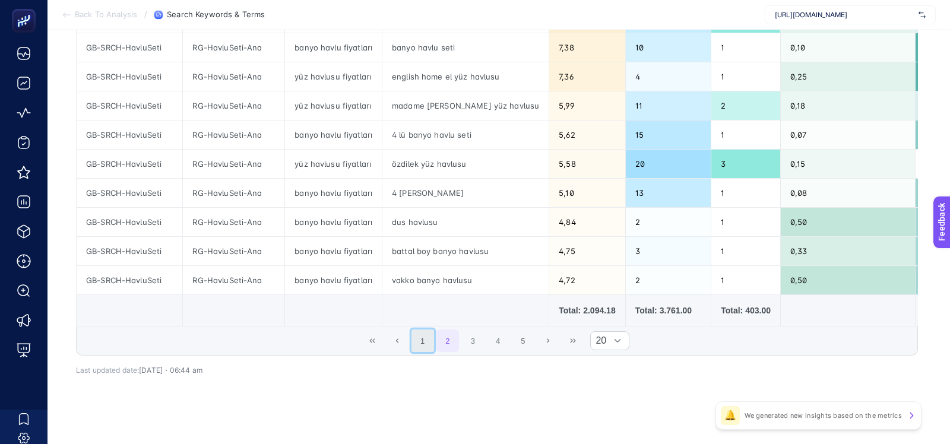
click at [422, 338] on button "1" at bounding box center [422, 340] width 23 height 23
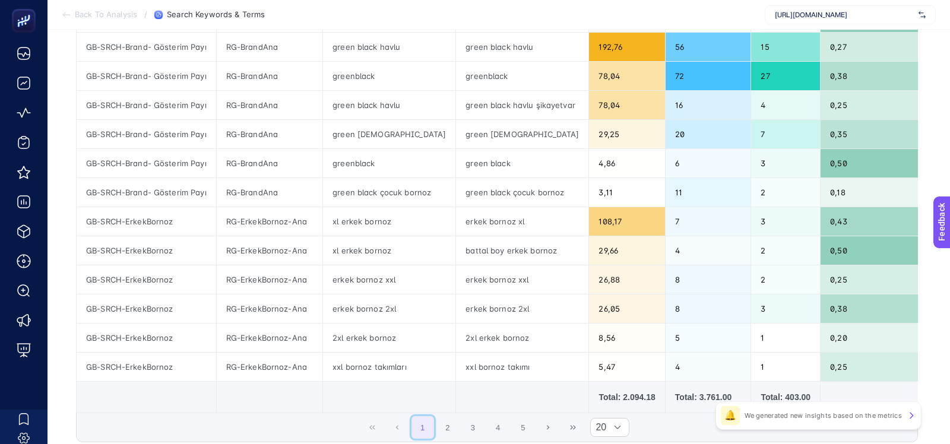
scroll to position [428, 0]
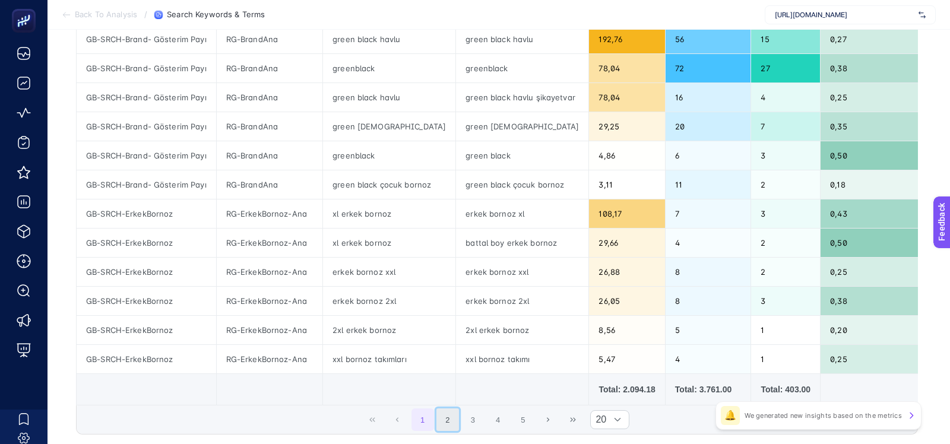
click at [449, 414] on button "2" at bounding box center [447, 419] width 23 height 23
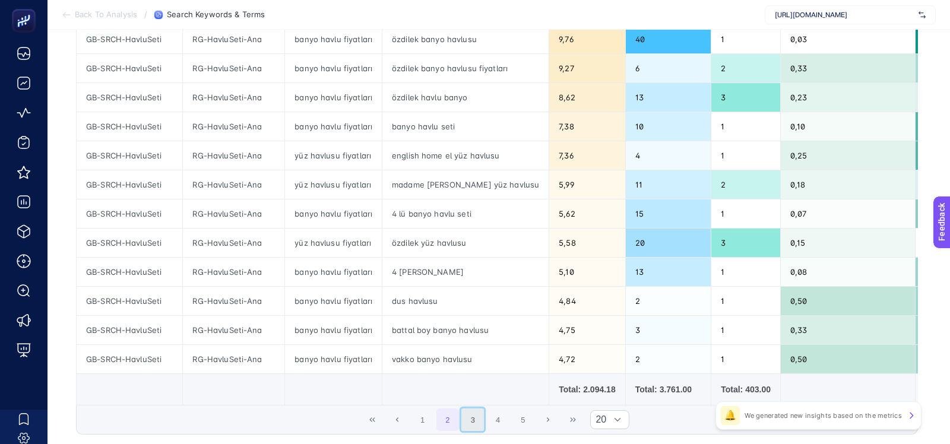
click at [471, 419] on button "3" at bounding box center [472, 419] width 23 height 23
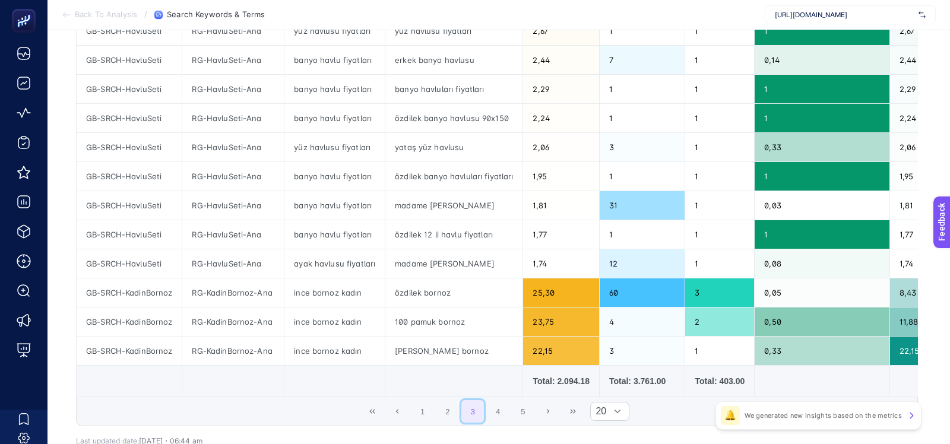
scroll to position [443, 0]
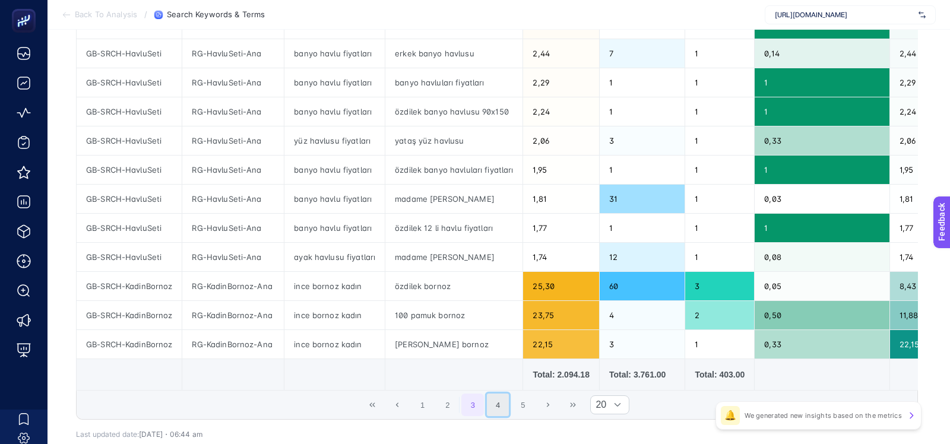
click at [506, 394] on button "4" at bounding box center [498, 405] width 23 height 23
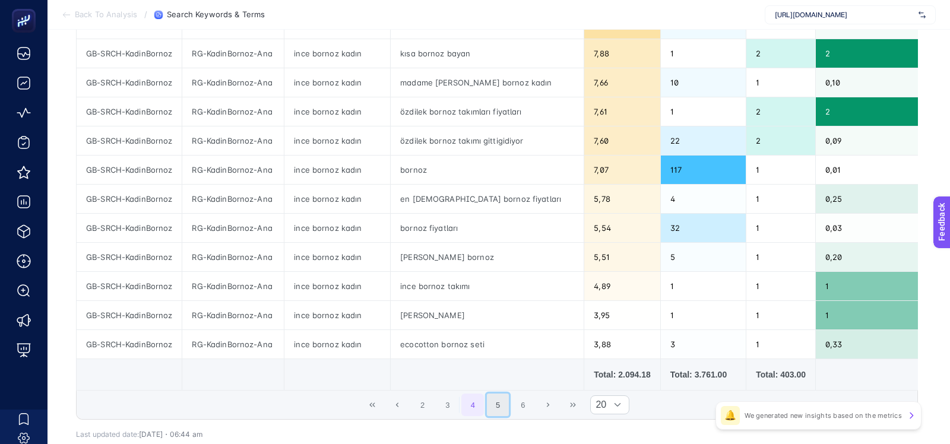
click at [503, 395] on button "5" at bounding box center [498, 405] width 23 height 23
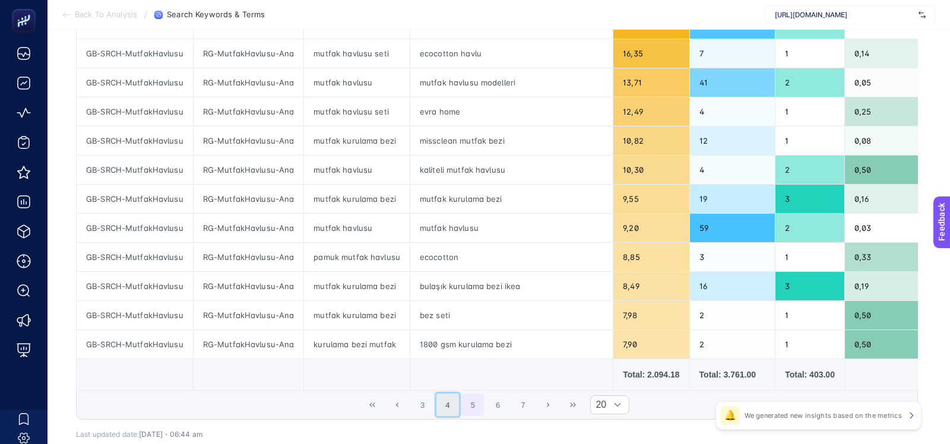
click at [449, 396] on button "4" at bounding box center [447, 405] width 23 height 23
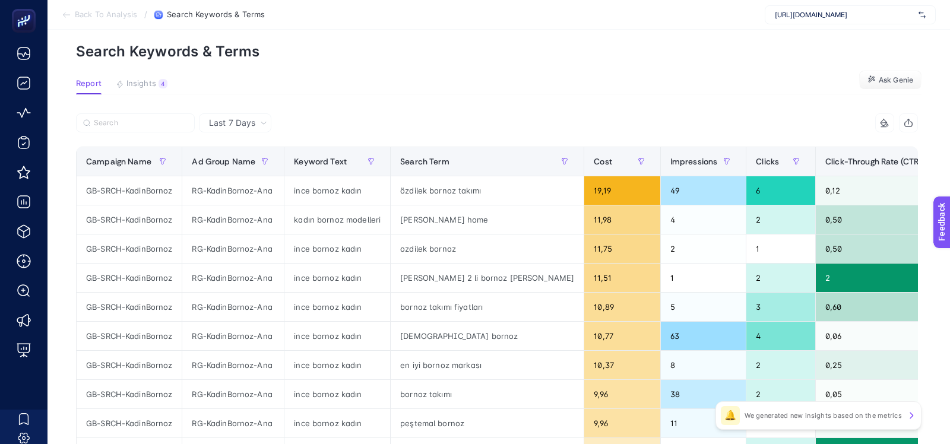
scroll to position [48, 0]
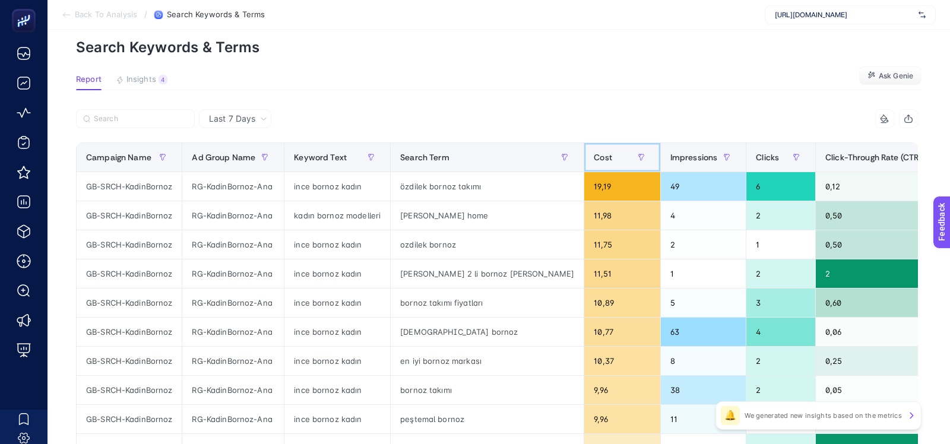
click at [594, 156] on span "Cost" at bounding box center [603, 157] width 18 height 9
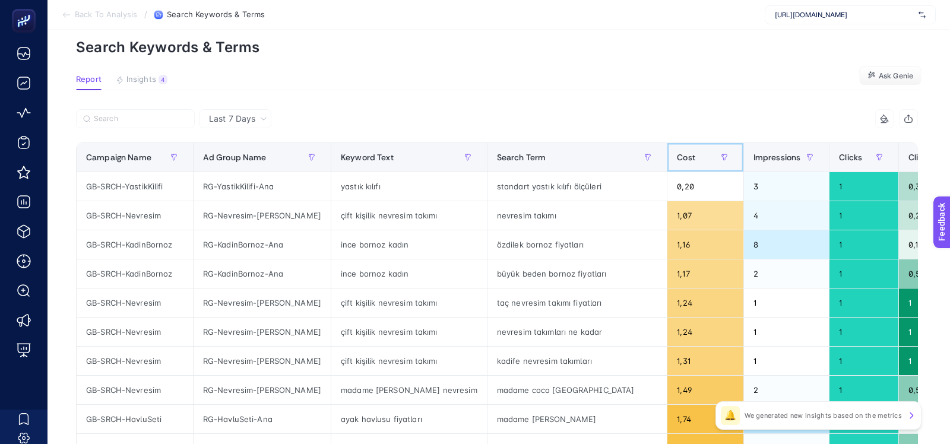
click at [677, 156] on span "Cost" at bounding box center [686, 157] width 18 height 9
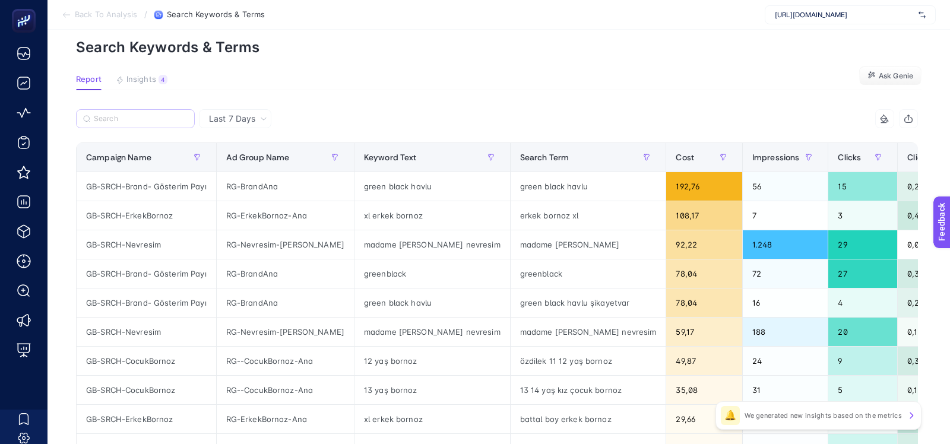
click at [172, 112] on label at bounding box center [135, 118] width 119 height 19
click at [172, 115] on input "Search" at bounding box center [141, 119] width 94 height 9
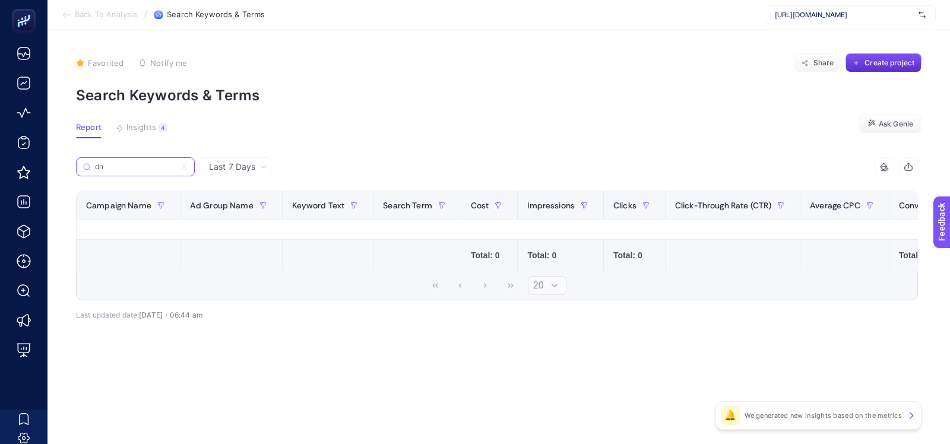
scroll to position [0, 0]
type input "d"
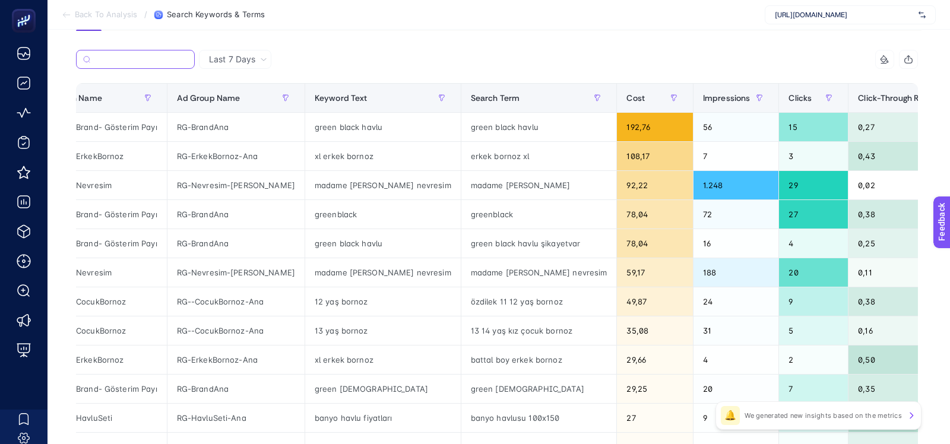
scroll to position [0, 44]
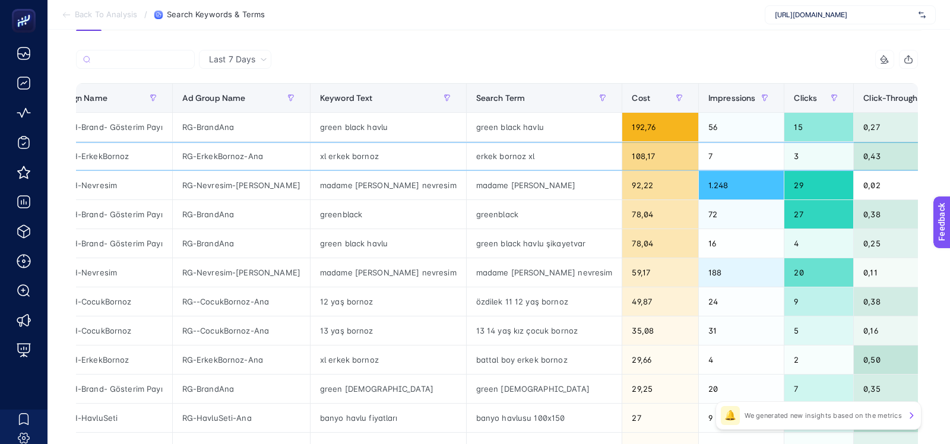
drag, startPoint x: 289, startPoint y: 155, endPoint x: 360, endPoint y: 154, distance: 71.8
click at [360, 154] on div "xl erkek bornoz" at bounding box center [388, 156] width 156 height 28
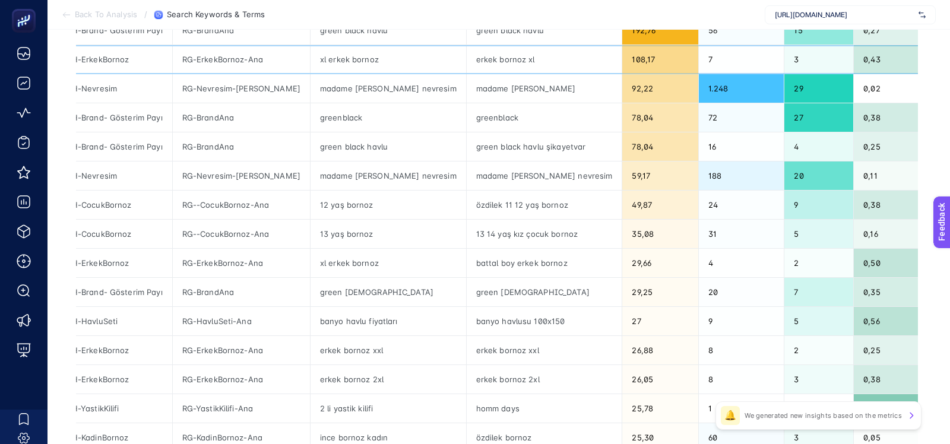
scroll to position [205, 0]
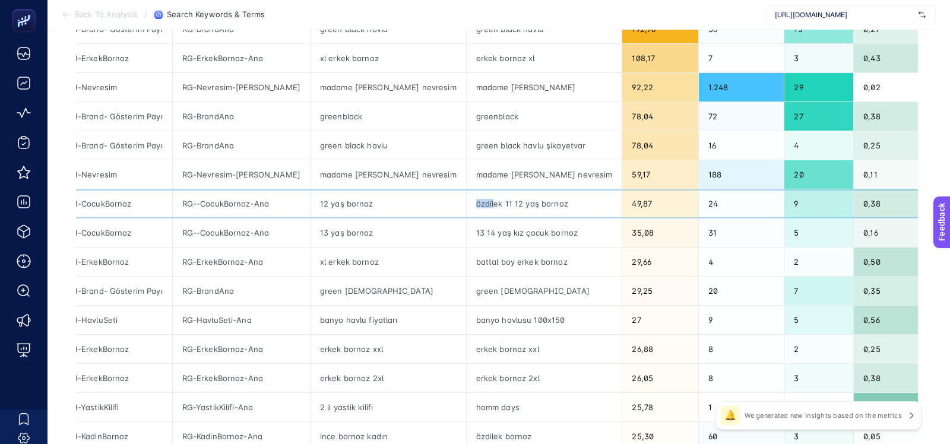
drag, startPoint x: 414, startPoint y: 200, endPoint x: 379, endPoint y: 201, distance: 34.4
click at [379, 201] on tr "GB-SRCH-CocukBornoz RG--CocukBornoz-Ana 12 yaş bornoz özdilek 11 12 yaş bornoz …" at bounding box center [764, 203] width 1462 height 29
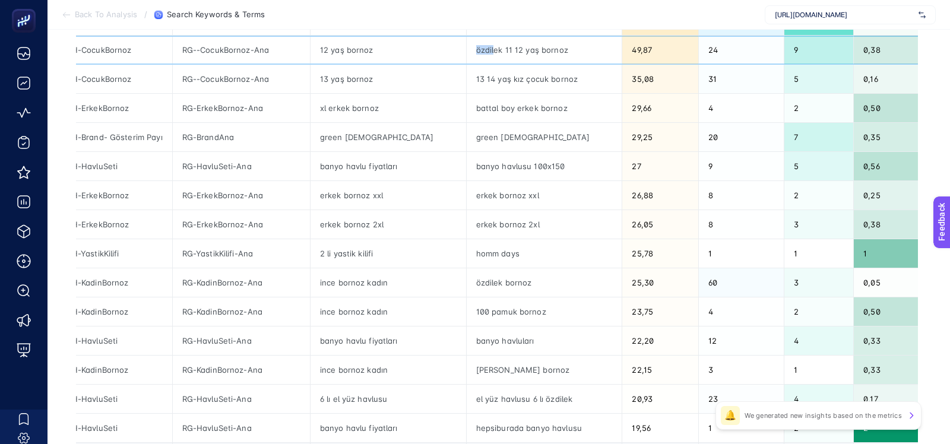
scroll to position [361, 0]
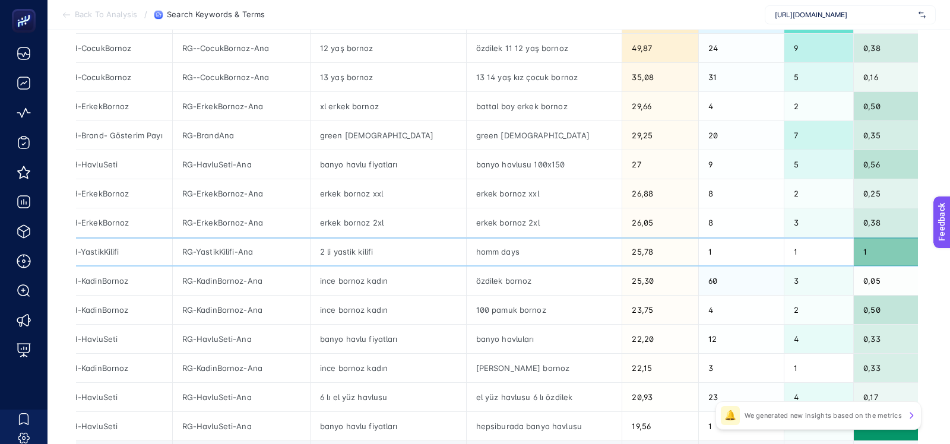
drag, startPoint x: 397, startPoint y: 250, endPoint x: 458, endPoint y: 251, distance: 61.1
click at [467, 250] on div "homm days" at bounding box center [545, 251] width 156 height 28
click at [467, 248] on div "homm days" at bounding box center [545, 251] width 156 height 28
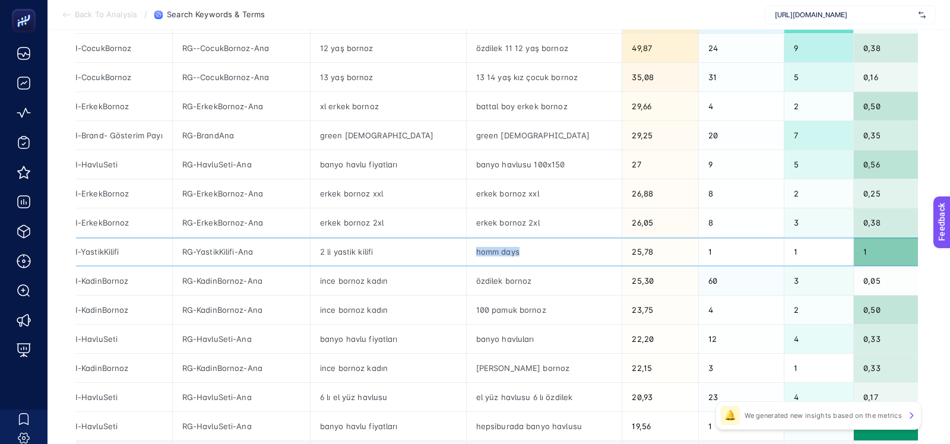
click at [467, 247] on div "homm days" at bounding box center [545, 251] width 156 height 28
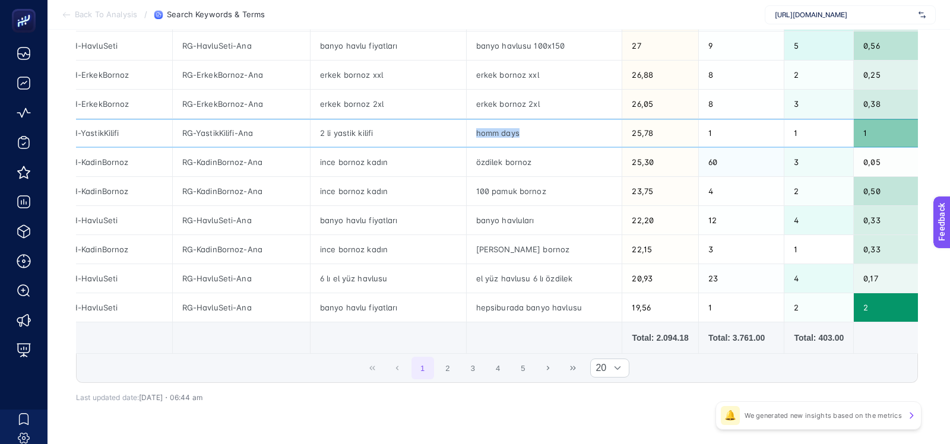
scroll to position [483, 0]
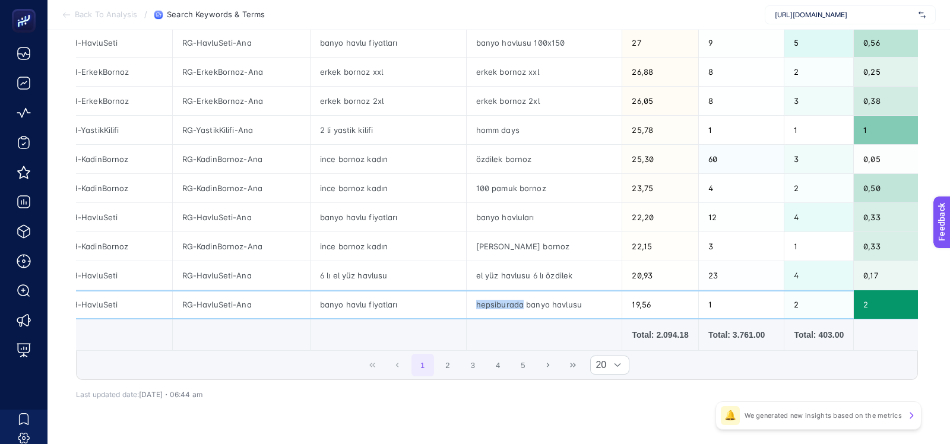
drag, startPoint x: 396, startPoint y: 298, endPoint x: 442, endPoint y: 302, distance: 46.5
click at [467, 302] on div "hepsiburada banyo havlusu" at bounding box center [545, 304] width 156 height 28
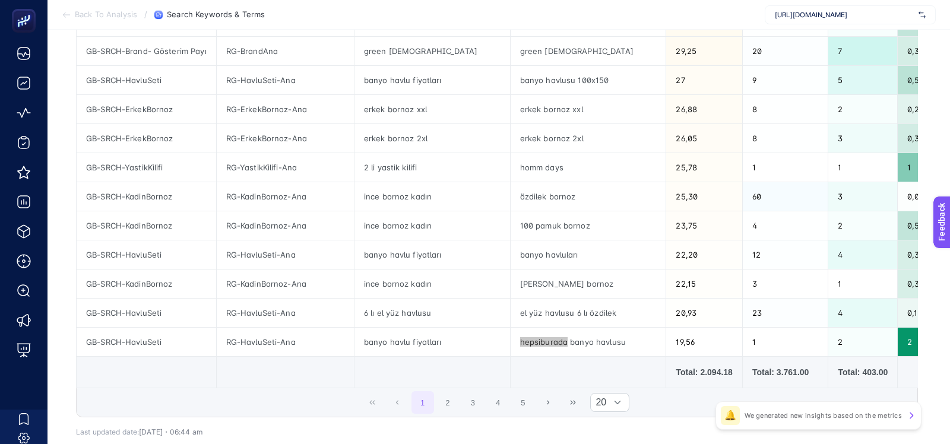
scroll to position [446, 0]
click at [449, 391] on button "2" at bounding box center [447, 401] width 23 height 23
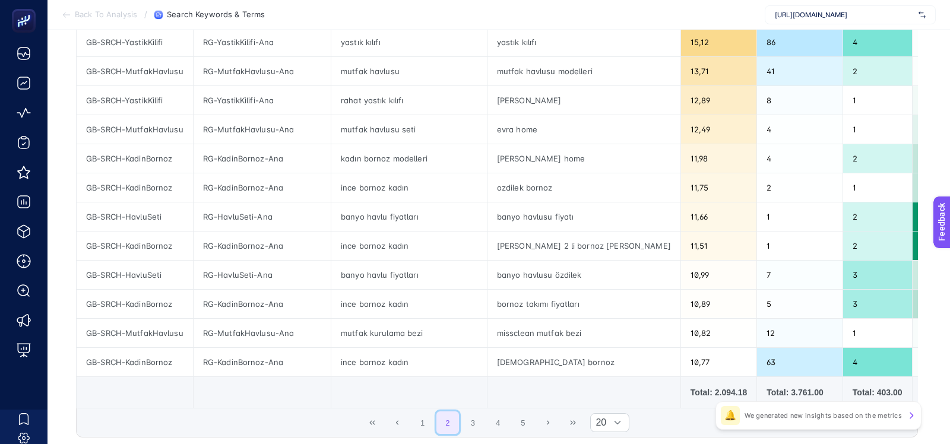
scroll to position [459, 0]
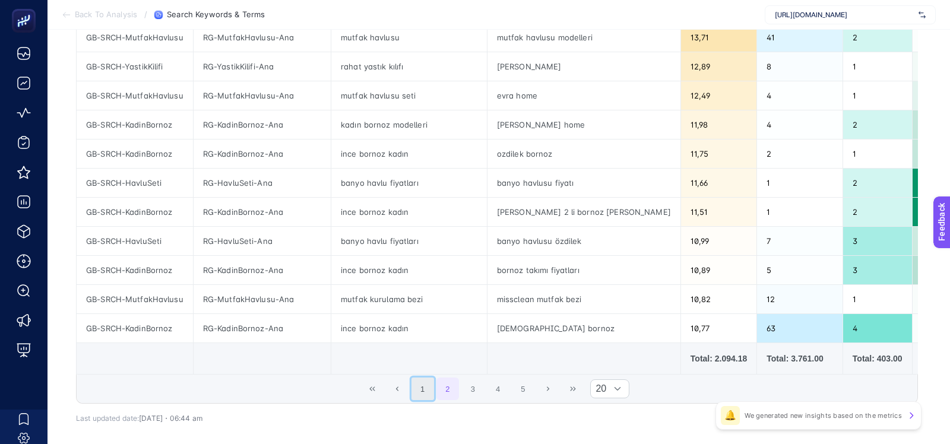
click at [423, 388] on button "1" at bounding box center [422, 389] width 23 height 23
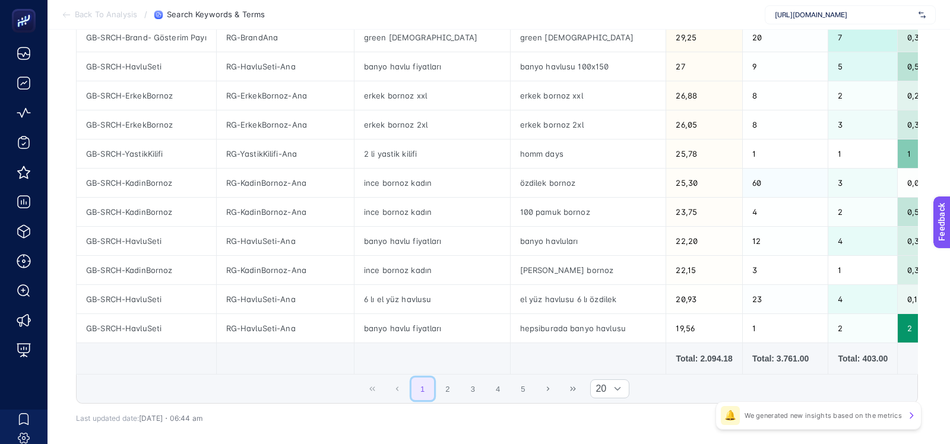
scroll to position [125, 0]
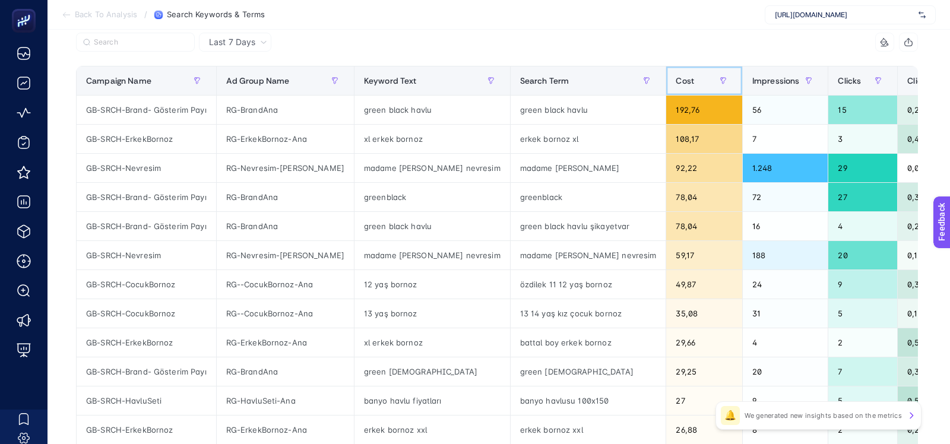
click at [676, 78] on span "Cost" at bounding box center [685, 80] width 18 height 9
click at [559, 52] on div "9 items selected" at bounding box center [497, 46] width 842 height 26
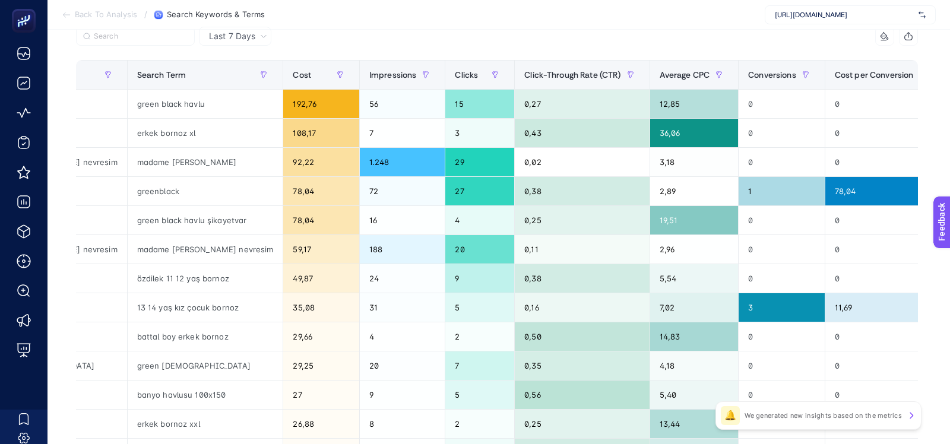
scroll to position [125, 0]
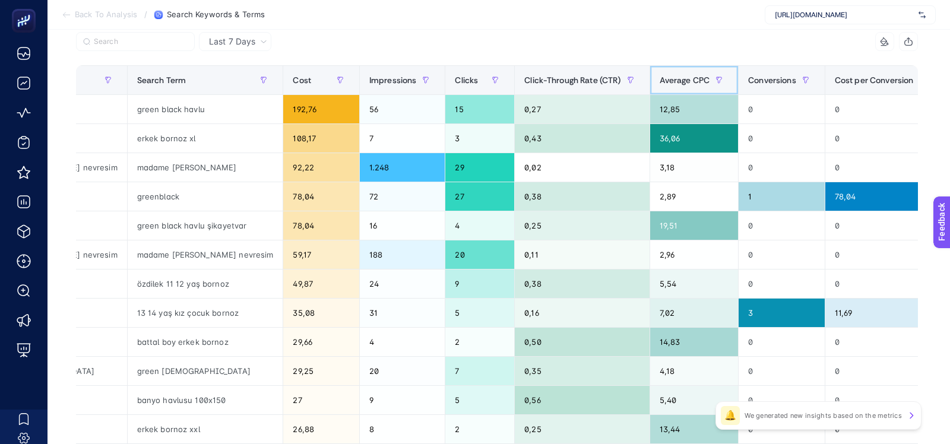
click at [660, 83] on span "Average CPC" at bounding box center [685, 79] width 50 height 9
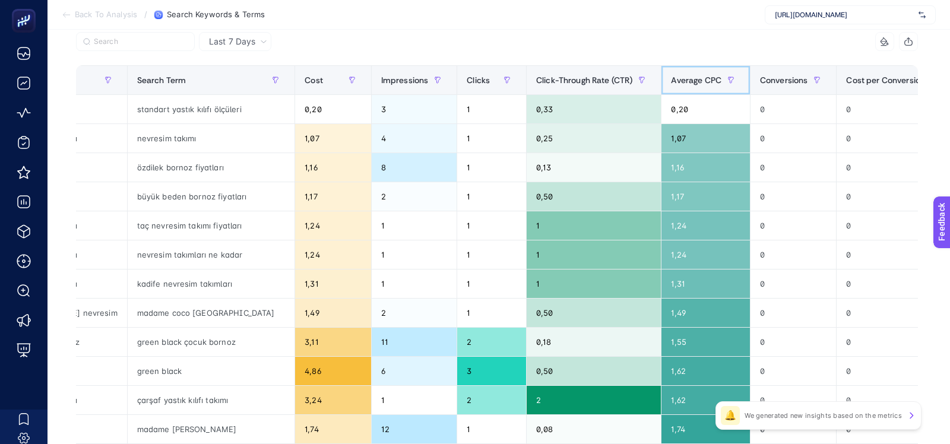
click at [671, 75] on span "Average CPC" at bounding box center [696, 79] width 50 height 9
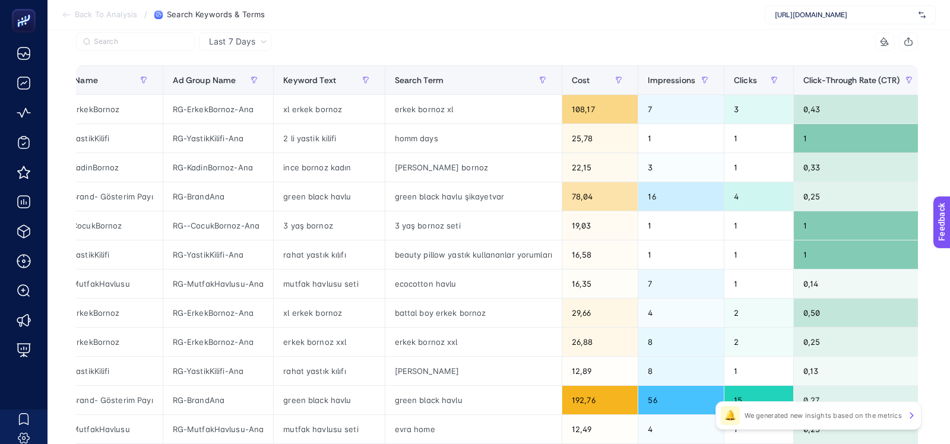
scroll to position [0, 45]
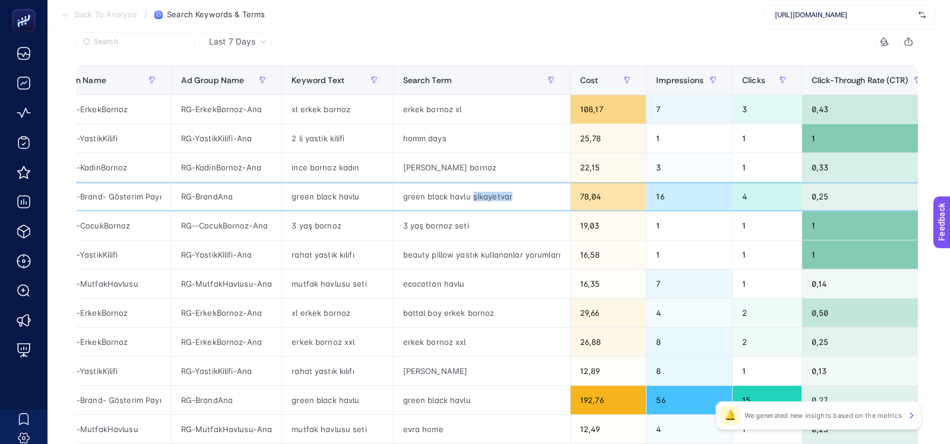
drag, startPoint x: 466, startPoint y: 194, endPoint x: 530, endPoint y: 198, distance: 63.6
click at [530, 198] on div "green black havlu şikayetvar" at bounding box center [482, 196] width 176 height 28
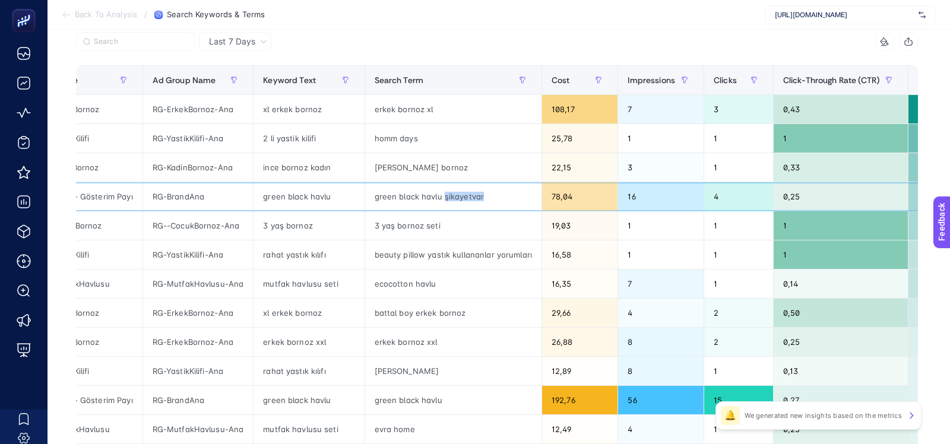
scroll to position [0, 70]
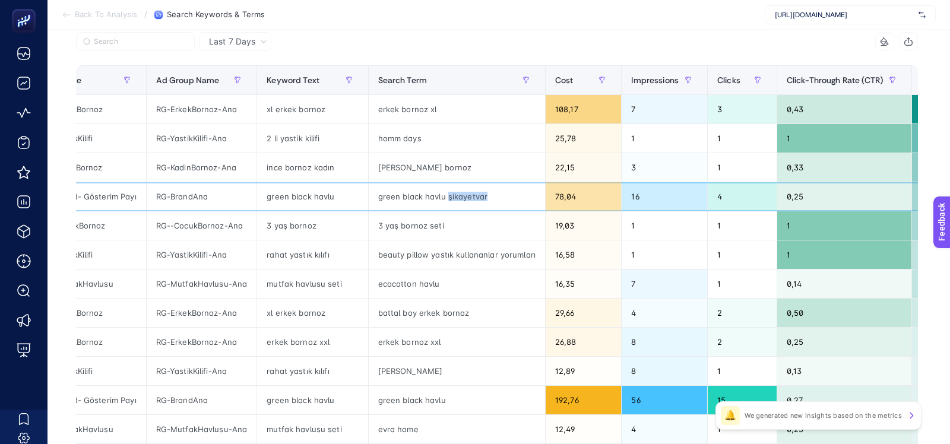
click at [448, 202] on div "green black havlu şikayetvar" at bounding box center [457, 196] width 176 height 28
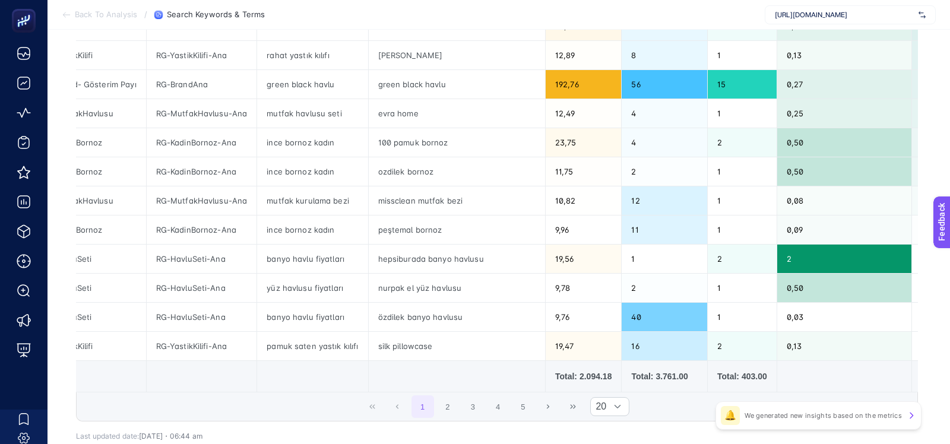
scroll to position [442, 0]
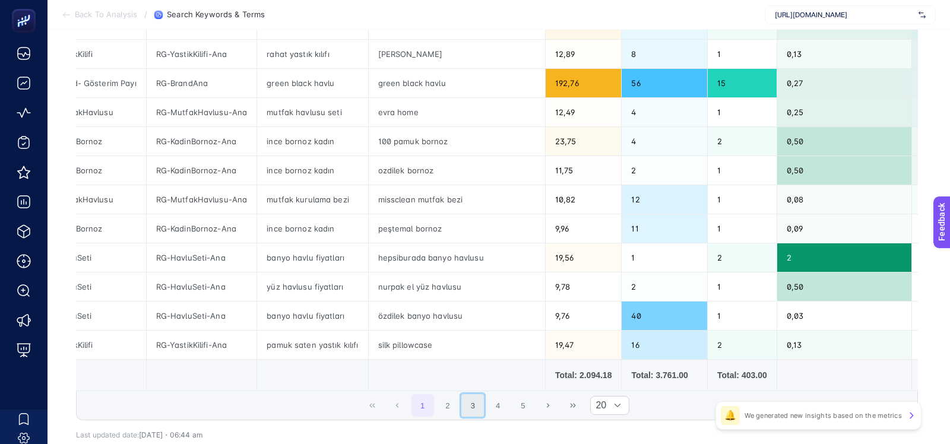
click at [465, 401] on button "3" at bounding box center [472, 405] width 23 height 23
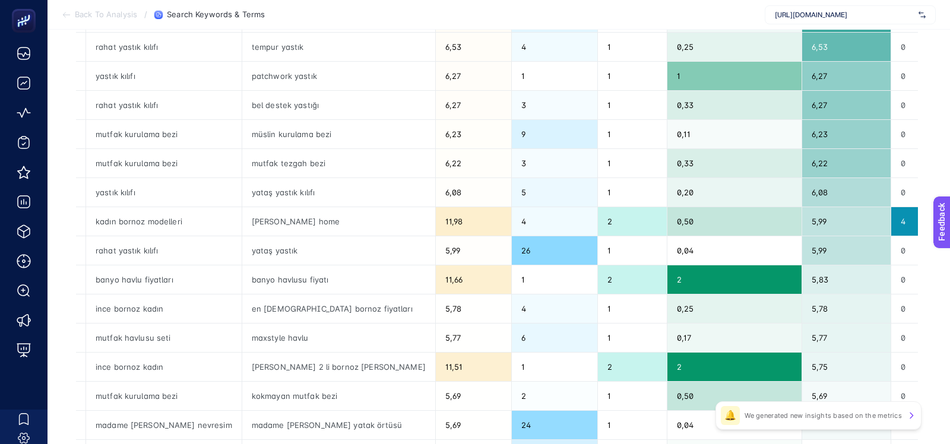
scroll to position [0, 0]
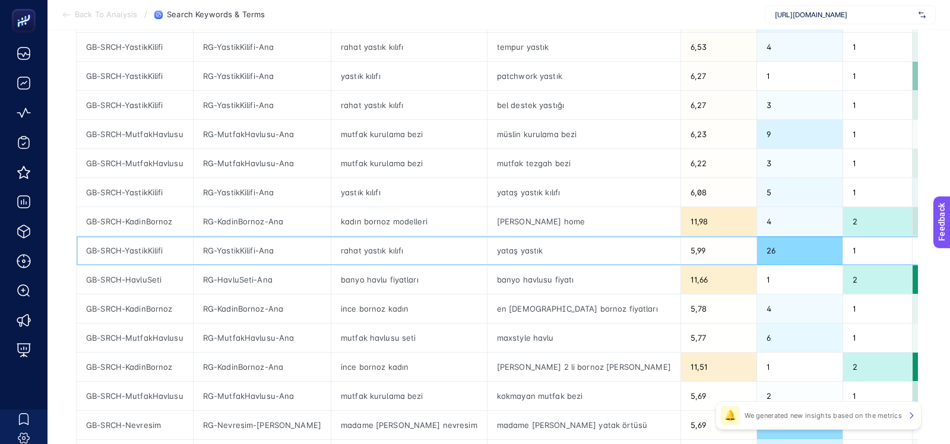
click at [487, 244] on div "yataş yastık" at bounding box center [583, 250] width 193 height 28
click at [487, 268] on div "banyo havlusu fiyatı" at bounding box center [583, 279] width 193 height 28
click at [487, 228] on div "rebeka home" at bounding box center [583, 221] width 193 height 28
click at [487, 191] on div "yataş yastık kılıfı" at bounding box center [583, 192] width 193 height 28
click at [487, 238] on div "yataş yastık" at bounding box center [583, 250] width 193 height 28
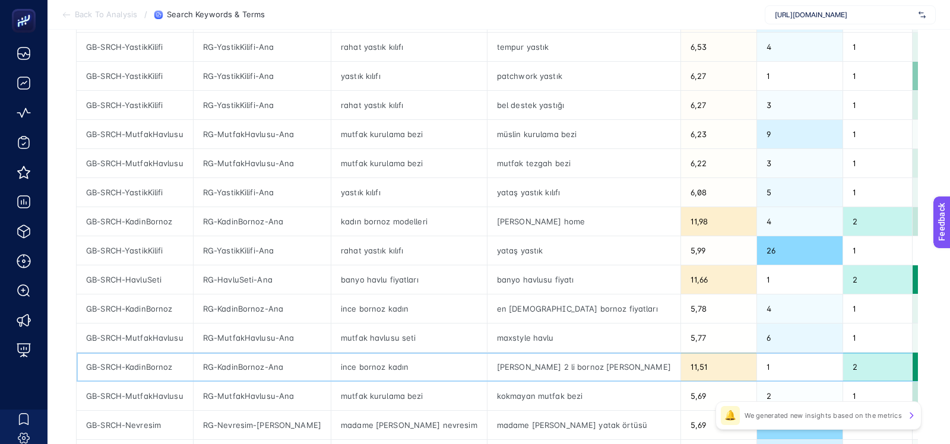
click at [487, 353] on div "pierre cardin 2 li bornoz seti mürdüm gri" at bounding box center [583, 367] width 193 height 28
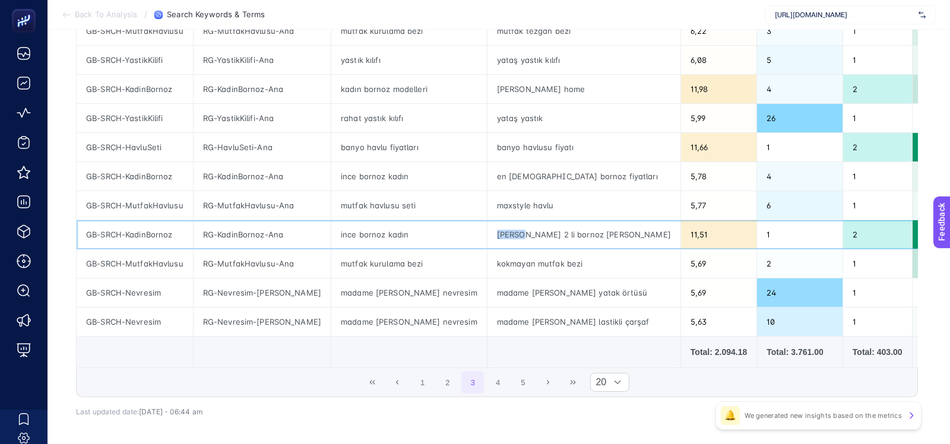
scroll to position [470, 0]
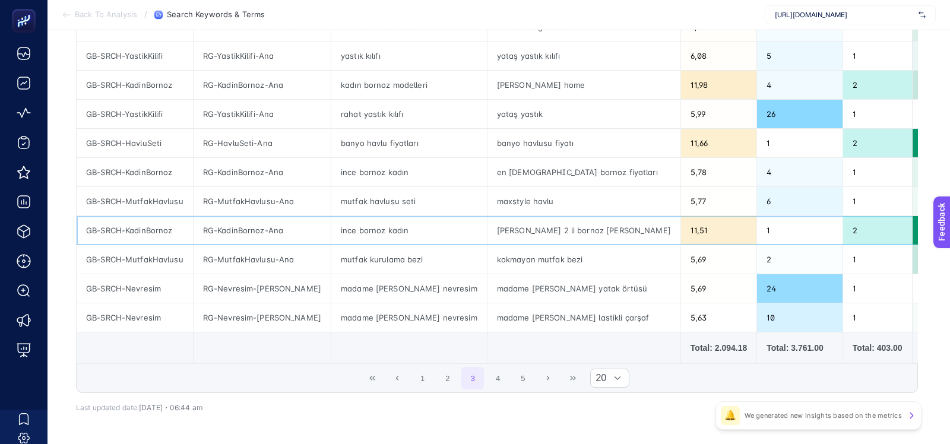
click at [487, 230] on div "pierre cardin 2 li bornoz seti mürdüm gri" at bounding box center [583, 230] width 193 height 28
click at [487, 248] on div "kokmayan mutfak bezi" at bounding box center [583, 259] width 193 height 28
click at [487, 227] on div "pierre cardin 2 li bornoz seti mürdüm gri" at bounding box center [583, 230] width 193 height 28
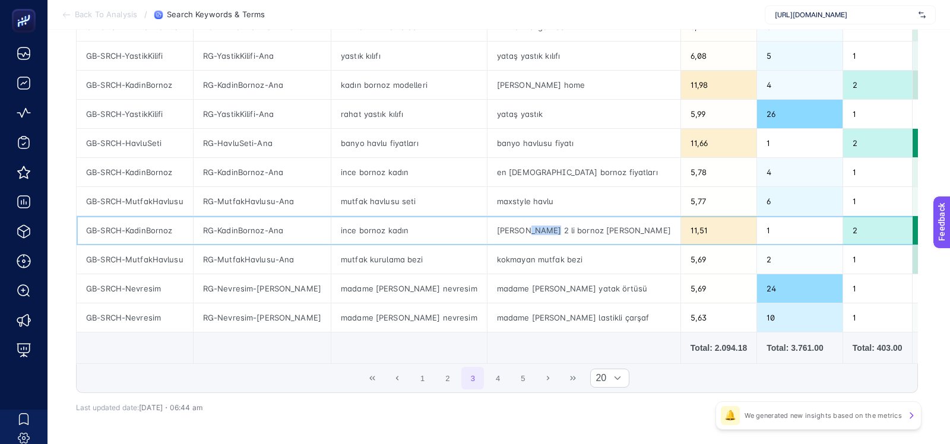
click at [487, 227] on div "pierre cardin 2 li bornoz seti mürdüm gri" at bounding box center [583, 230] width 193 height 28
click at [569, 229] on div "pierre cardin 2 li bornoz seti mürdüm gri" at bounding box center [583, 230] width 193 height 28
drag, startPoint x: 511, startPoint y: 227, endPoint x: 570, endPoint y: 229, distance: 60.0
click at [570, 229] on div "pierre cardin 2 li bornoz seti mürdüm gri" at bounding box center [583, 230] width 193 height 28
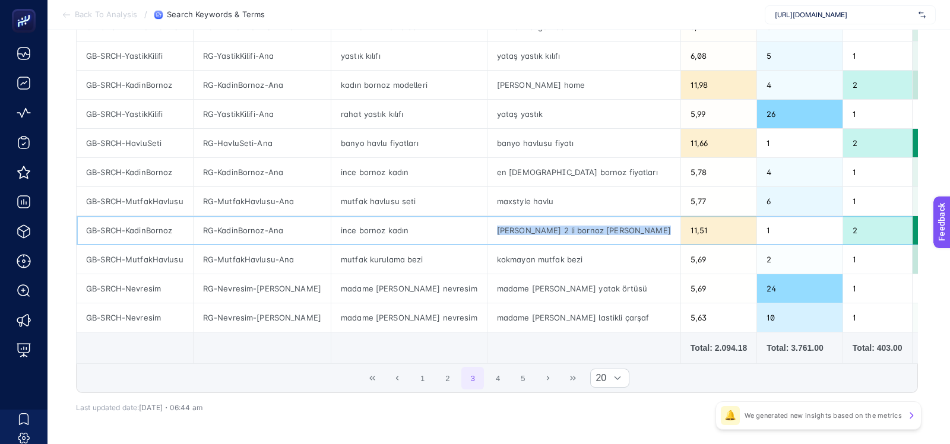
click at [533, 231] on div "pierre cardin 2 li bornoz seti mürdüm gri" at bounding box center [583, 230] width 193 height 28
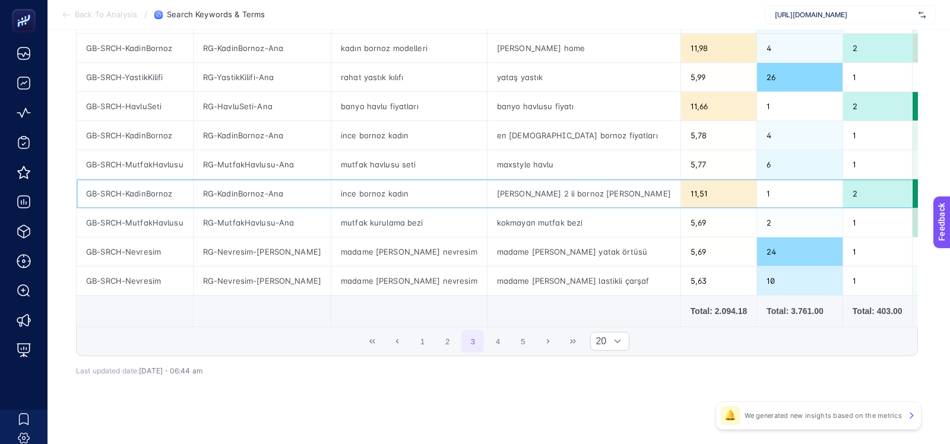
scroll to position [499, 0]
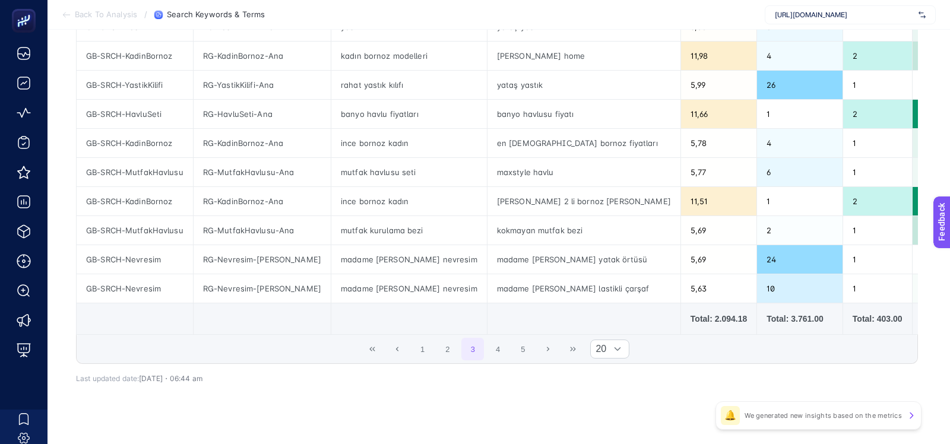
click at [498, 337] on span "1 2 3 4 5" at bounding box center [472, 349] width 125 height 25
click at [498, 343] on button "4" at bounding box center [498, 349] width 23 height 23
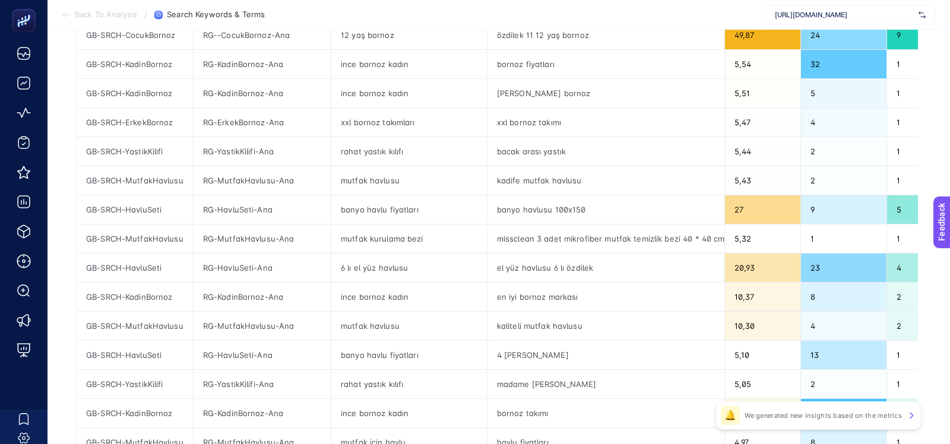
scroll to position [282, 0]
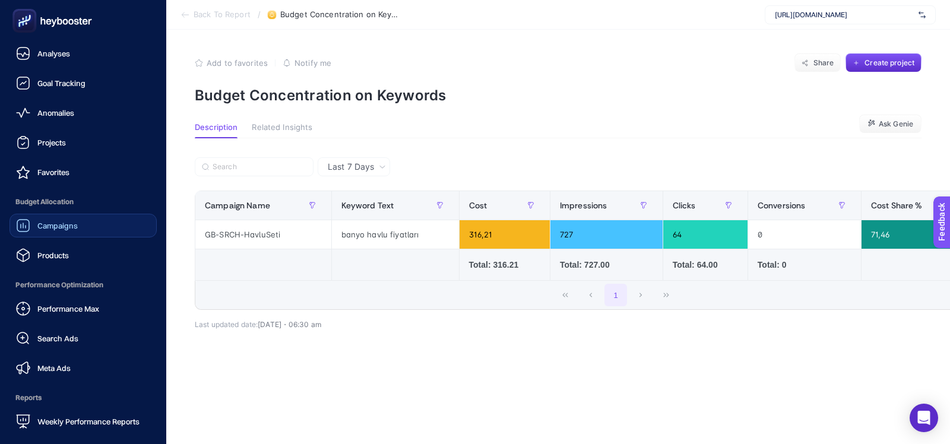
click at [33, 232] on div "Campaigns" at bounding box center [47, 225] width 62 height 14
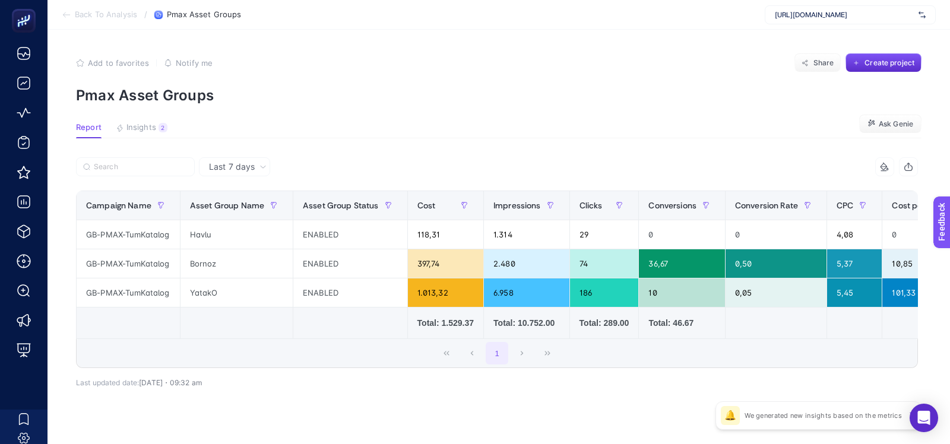
click at [485, 91] on p "Pmax Asset Groups" at bounding box center [498, 95] width 845 height 17
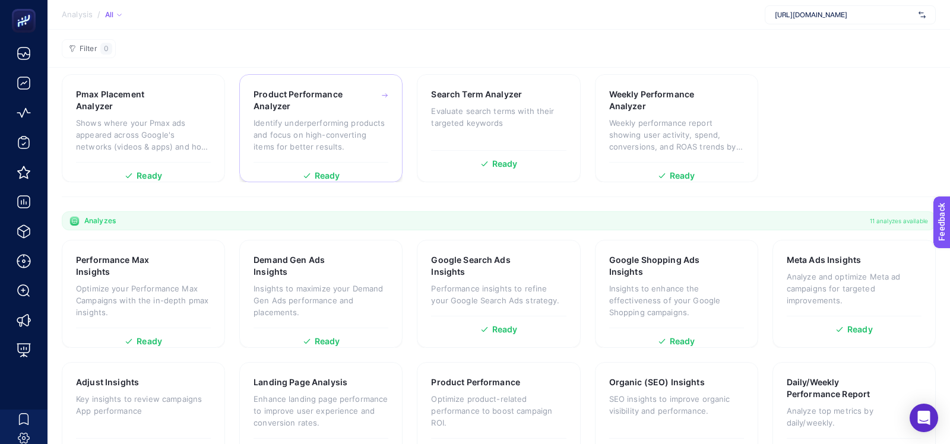
scroll to position [186, 0]
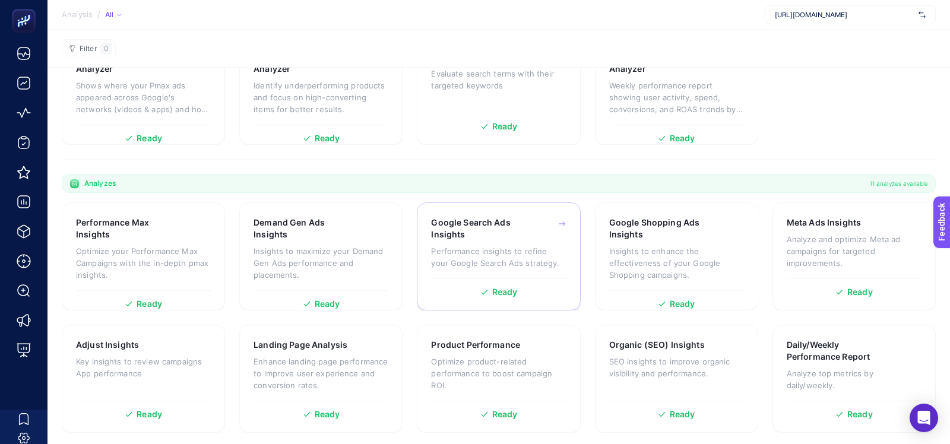
click at [442, 270] on div "Google Search Ads Insights Performance insights to refine your Google Search Ad…" at bounding box center [498, 248] width 135 height 62
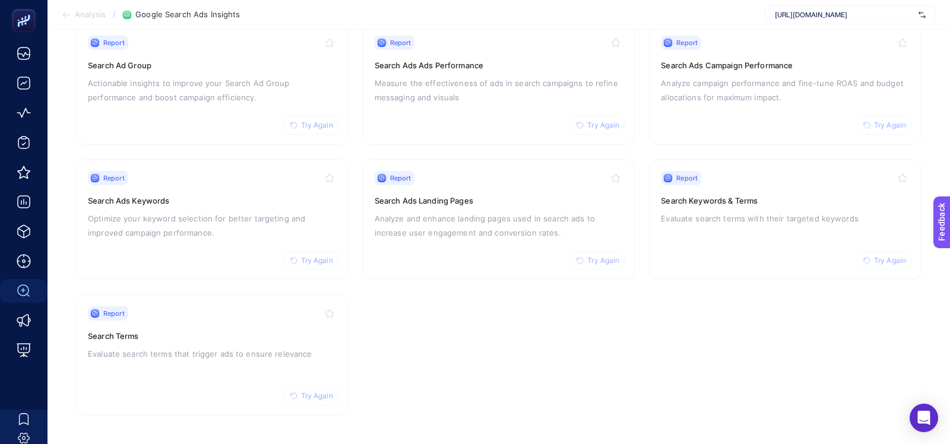
scroll to position [138, 0]
click at [230, 240] on div "Report Try Again Search Ads Keywords Optimize your keyword selection for better…" at bounding box center [212, 221] width 249 height 97
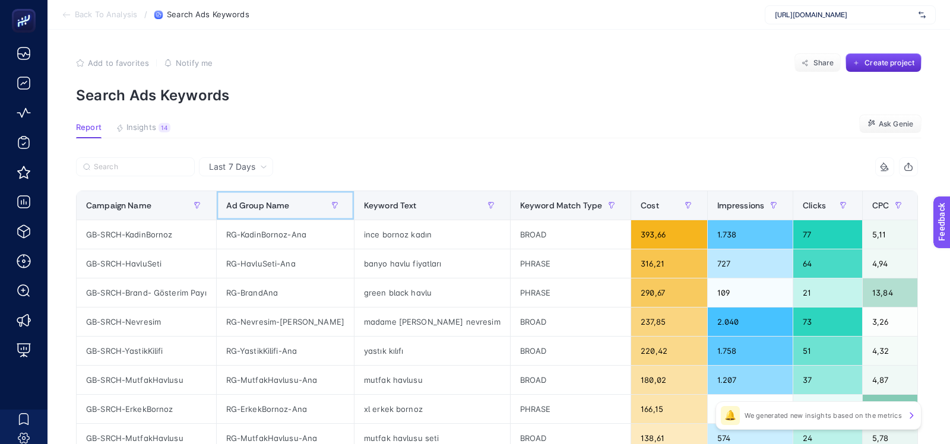
click at [260, 214] on div "Ad Group Name" at bounding box center [285, 205] width 118 height 19
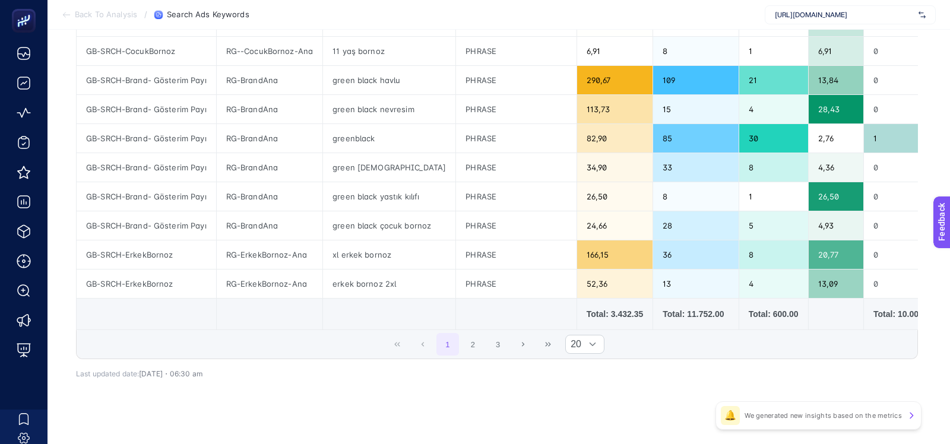
scroll to position [507, 0]
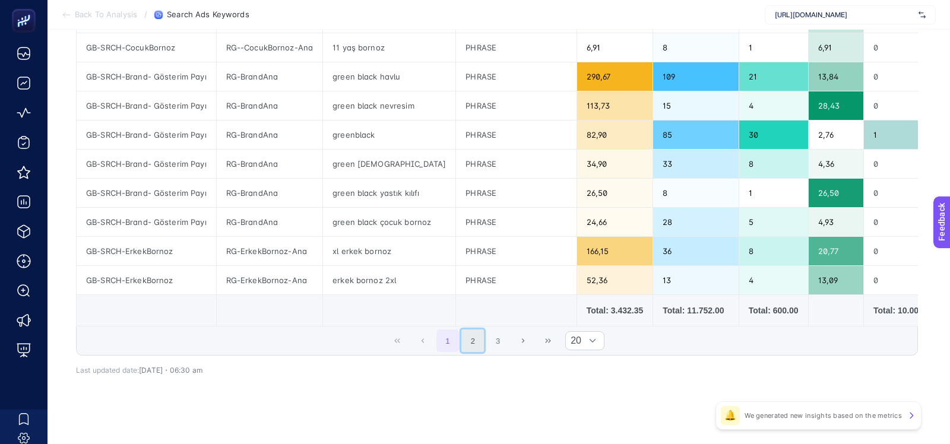
click at [479, 338] on button "2" at bounding box center [472, 340] width 23 height 23
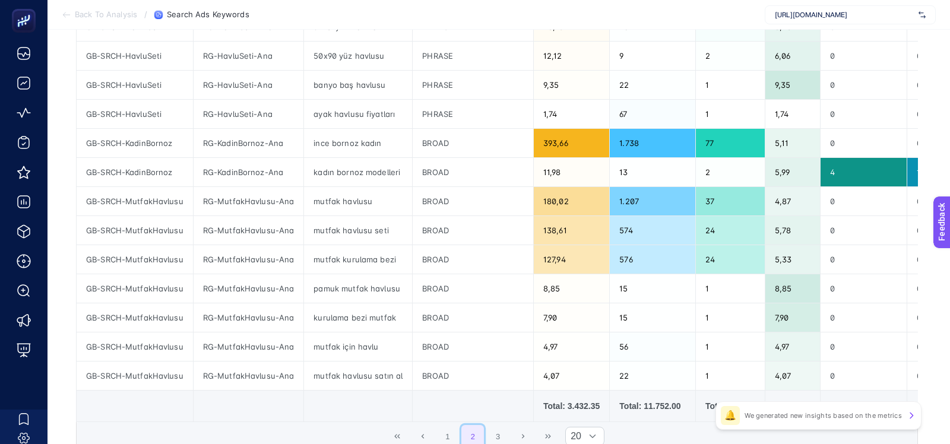
scroll to position [411, 0]
click at [451, 427] on button "1" at bounding box center [447, 437] width 23 height 23
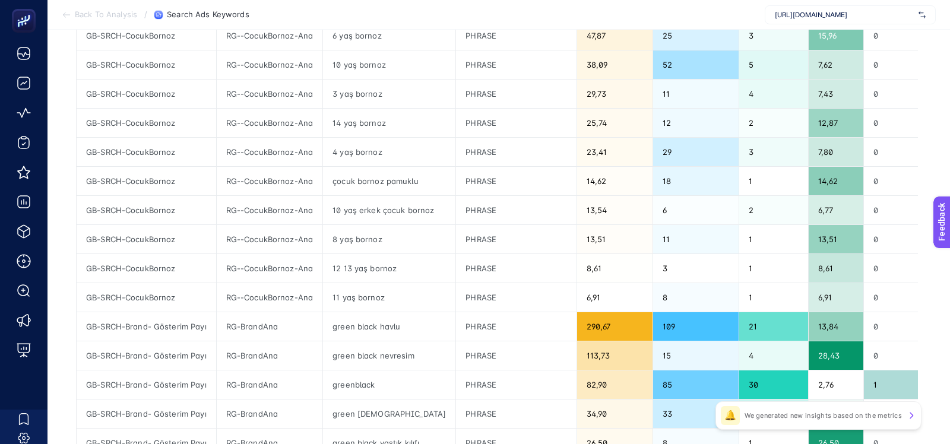
scroll to position [258, 0]
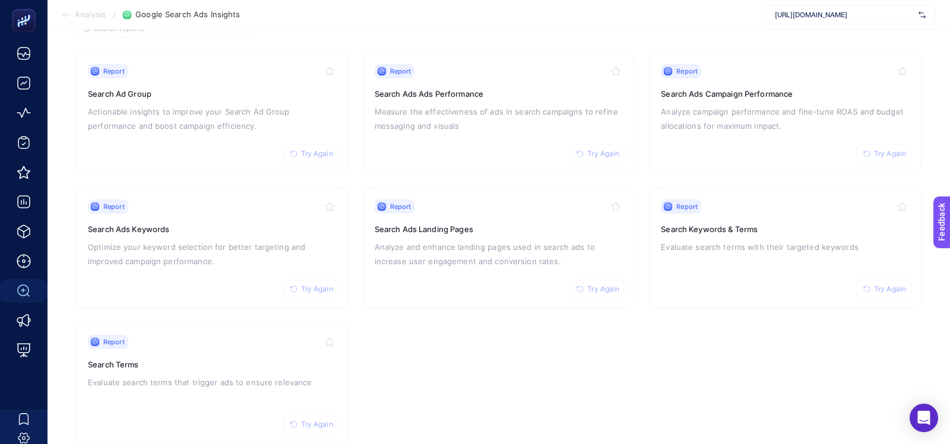
scroll to position [113, 0]
click at [660, 128] on link "Report Try Again Search Ads Campaign Performance Analyze campaign performance a…" at bounding box center [785, 111] width 272 height 121
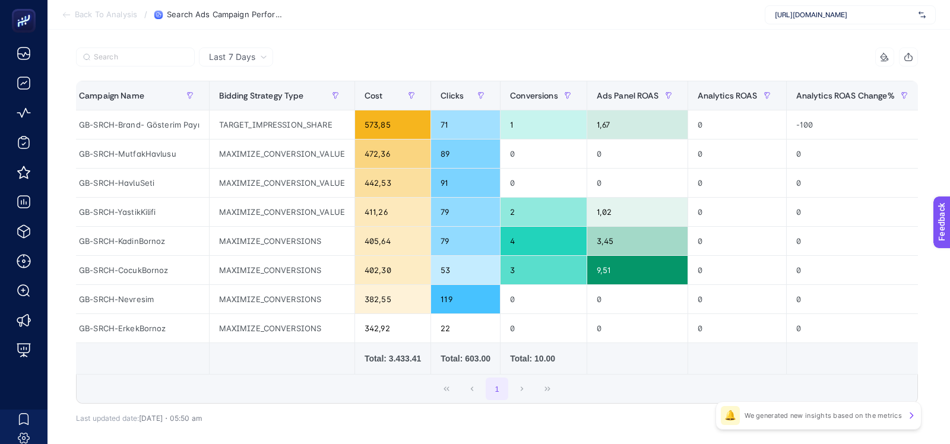
scroll to position [0, 8]
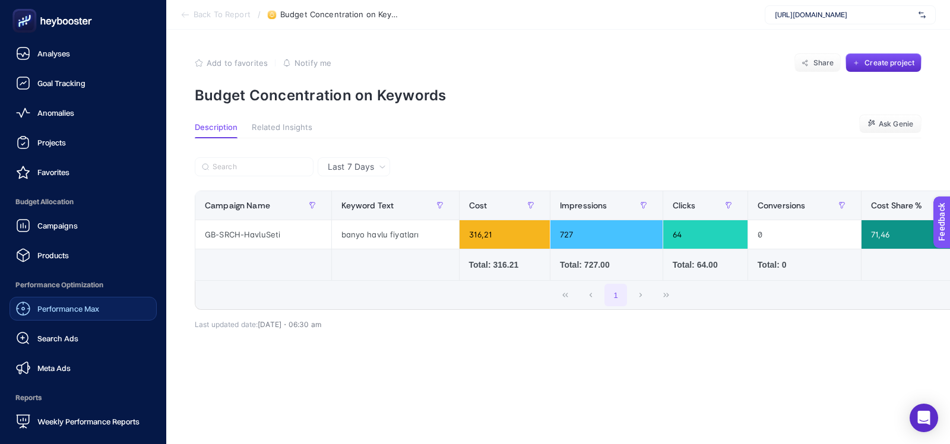
click at [40, 307] on span "Performance Max" at bounding box center [68, 308] width 62 height 9
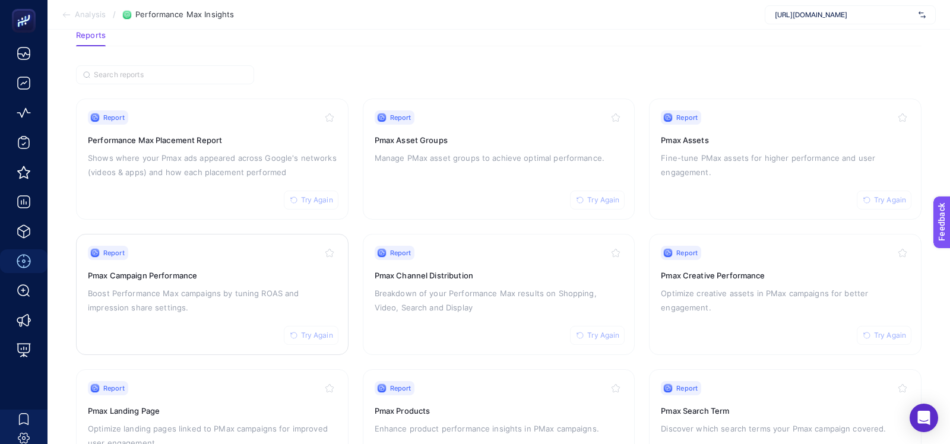
scroll to position [62, 0]
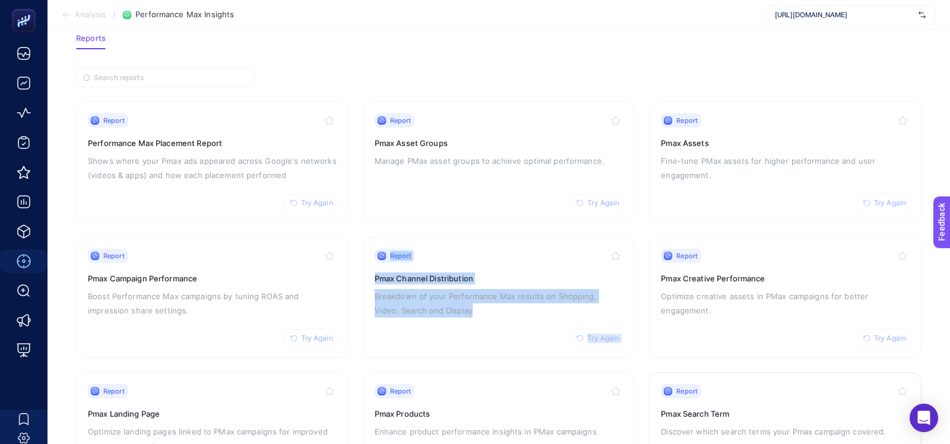
click at [680, 425] on p "Discover which search terms your Pmax campaign covered." at bounding box center [785, 431] width 249 height 14
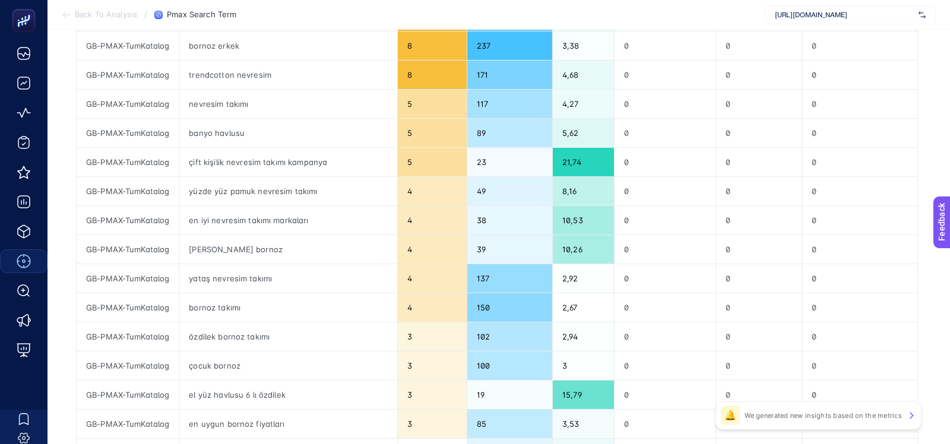
scroll to position [253, 0]
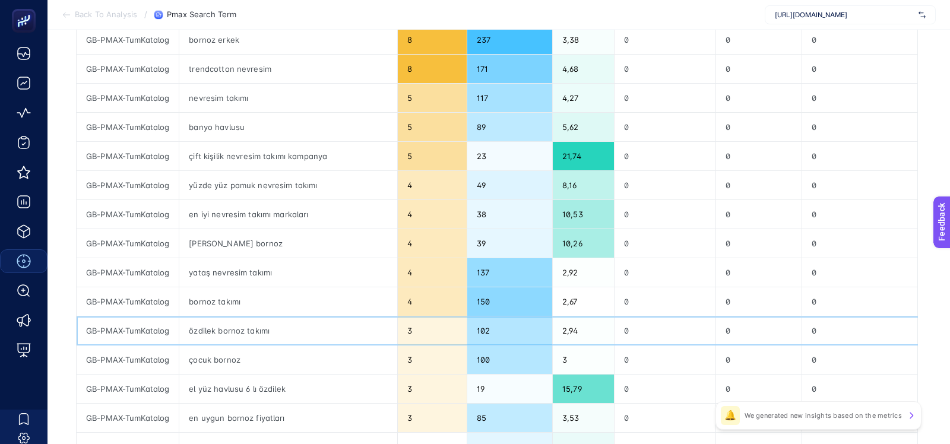
click at [211, 331] on div "özdilek bornoz takımı" at bounding box center [287, 330] width 217 height 28
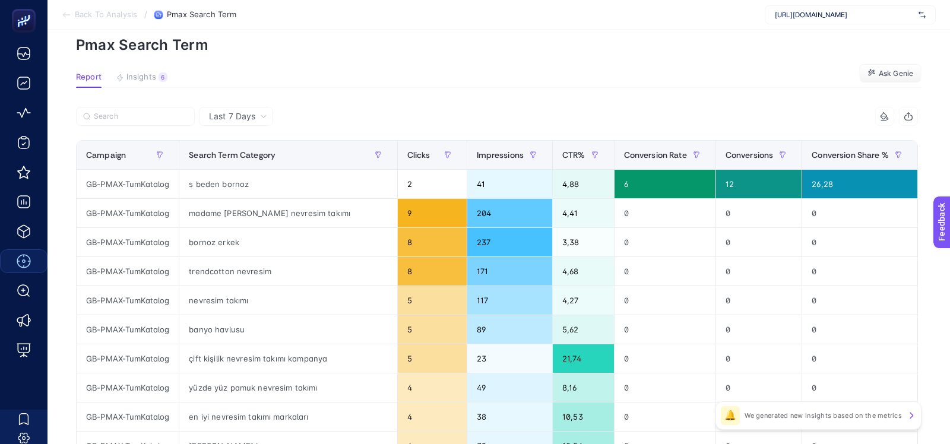
scroll to position [50, 0]
click at [119, 116] on input "Search" at bounding box center [141, 117] width 94 height 9
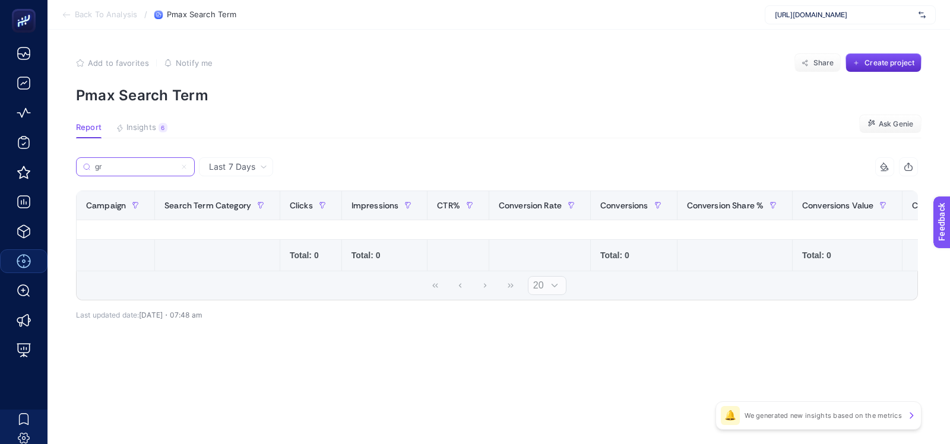
scroll to position [0, 0]
type input "g"
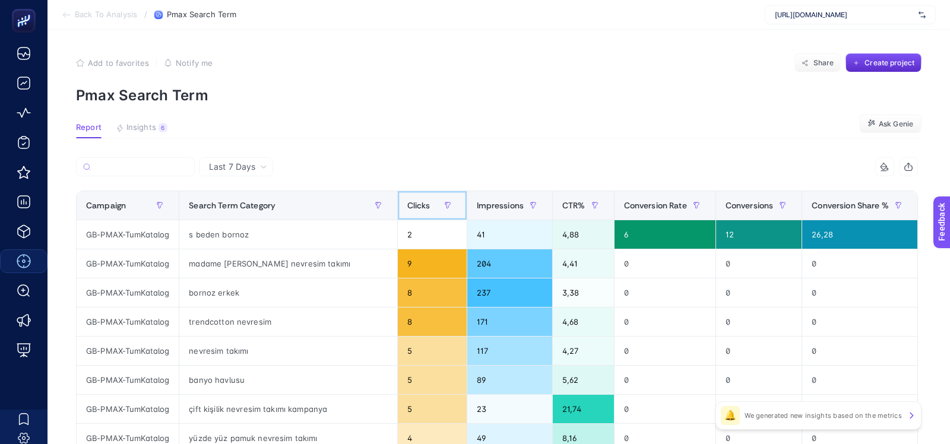
click at [407, 197] on div "Clicks" at bounding box center [432, 205] width 50 height 19
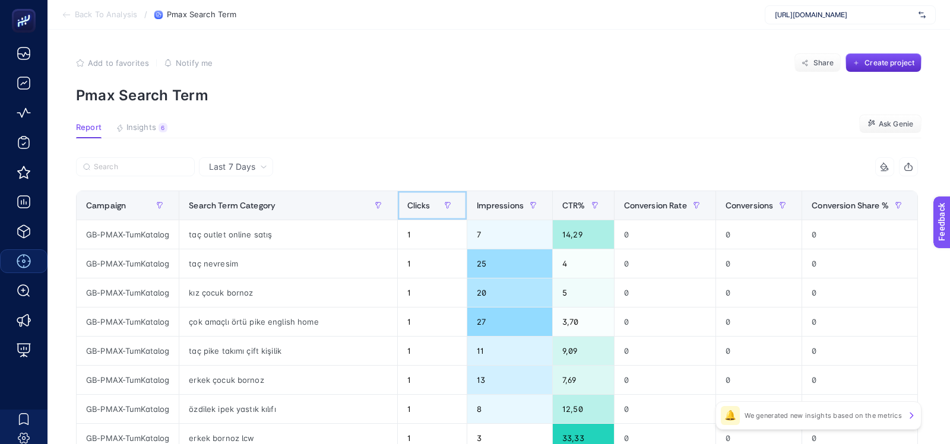
click at [407, 197] on div "Clicks" at bounding box center [432, 205] width 50 height 19
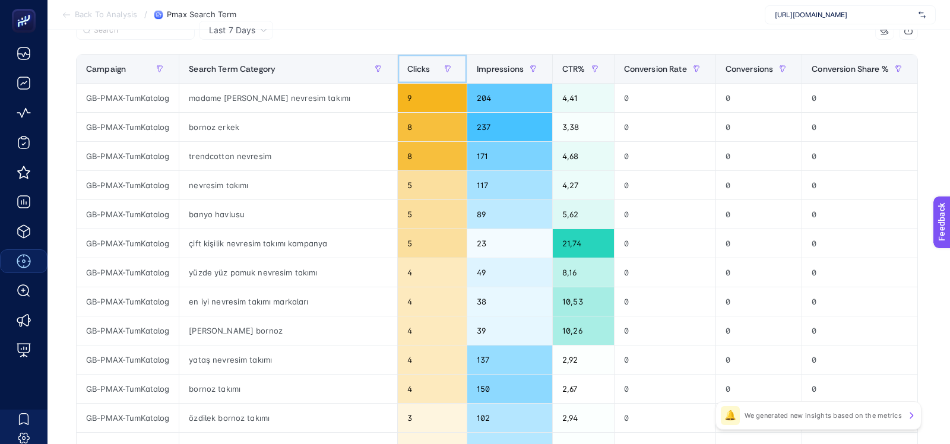
scroll to position [137, 0]
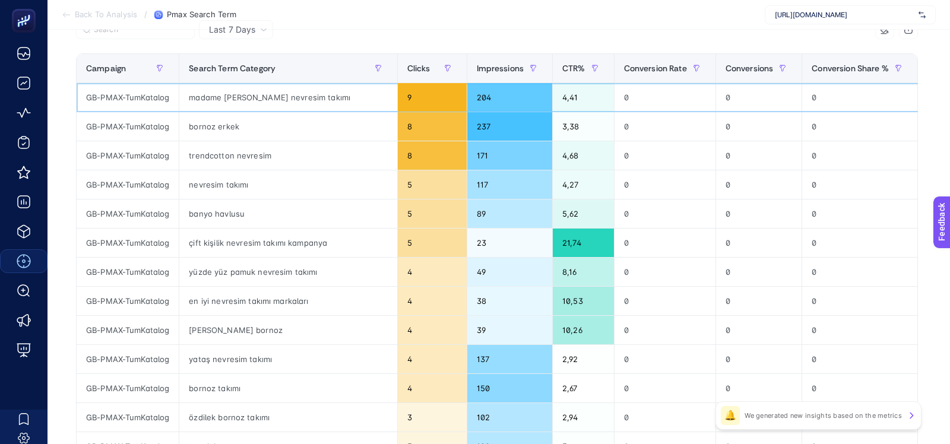
click at [232, 97] on div "madame [PERSON_NAME] nevresim takımı" at bounding box center [287, 97] width 217 height 28
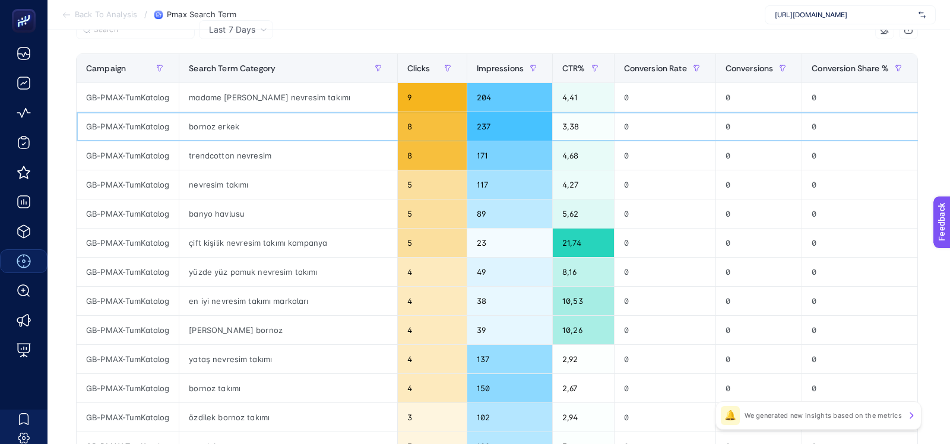
click at [223, 127] on div "bornoz erkek" at bounding box center [287, 126] width 217 height 28
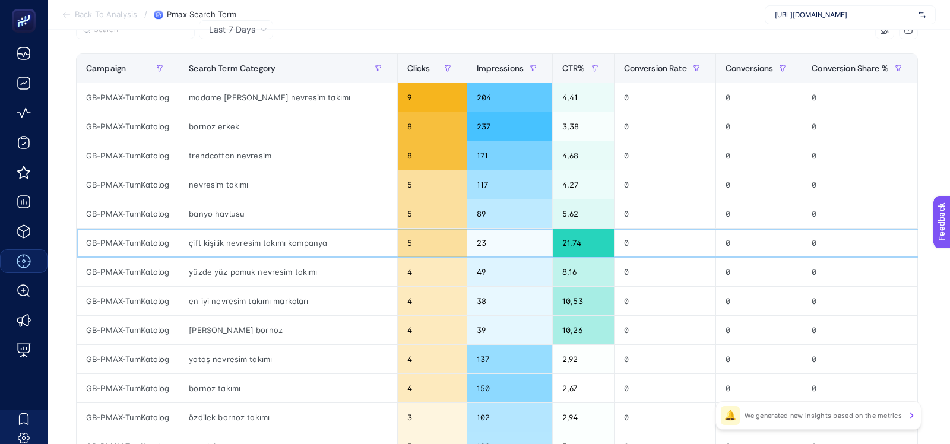
click at [214, 240] on div "çift kişilik nevresim takımı kampanya" at bounding box center [287, 243] width 217 height 28
click at [214, 274] on div "yüzde yüz pamuk nevresim takımı" at bounding box center [287, 272] width 217 height 28
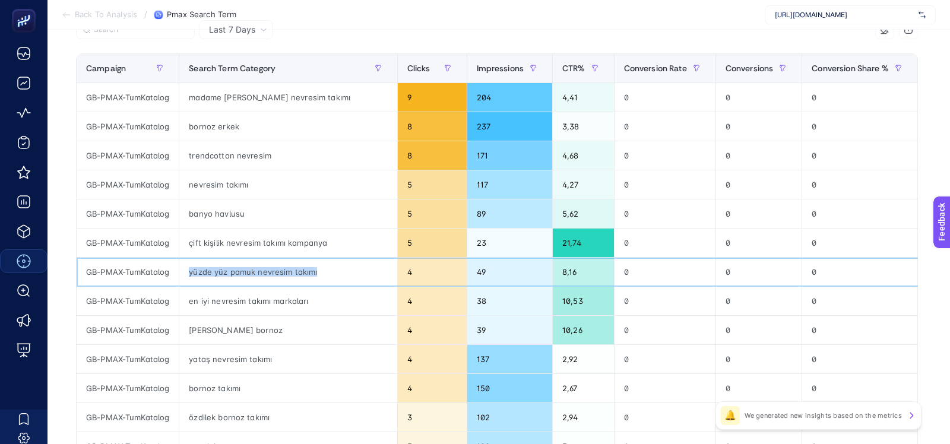
click at [214, 274] on div "yüzde yüz pamuk nevresim takımı" at bounding box center [287, 272] width 217 height 28
click at [211, 298] on div "en iyi nevresim takımı markaları" at bounding box center [287, 301] width 217 height 28
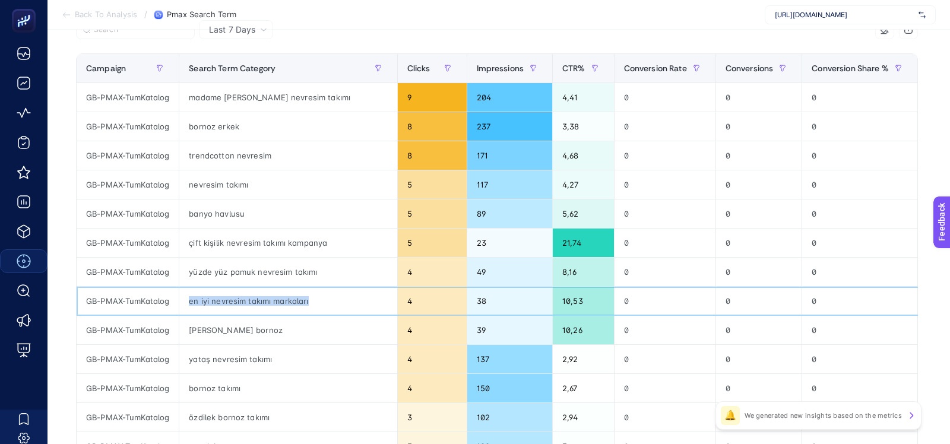
click at [211, 298] on div "en iyi nevresim takımı markaları" at bounding box center [287, 301] width 217 height 28
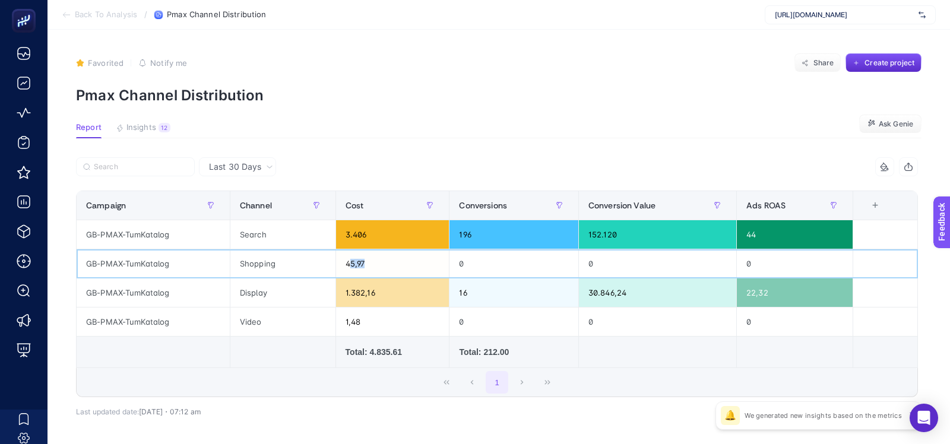
drag, startPoint x: 347, startPoint y: 263, endPoint x: 387, endPoint y: 266, distance: 39.9
click at [387, 266] on div "45,97" at bounding box center [392, 263] width 113 height 28
click at [350, 290] on div "1.382,16" at bounding box center [392, 292] width 113 height 28
click at [352, 260] on div "45,97" at bounding box center [392, 263] width 113 height 28
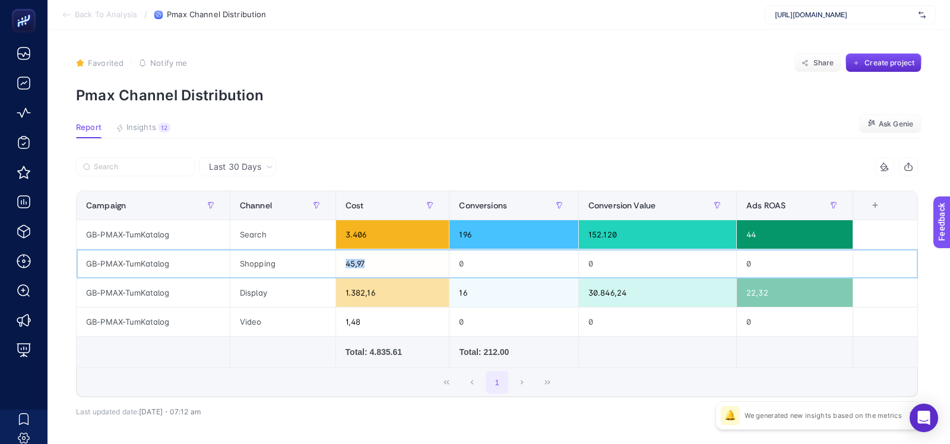
click at [352, 260] on div "45,97" at bounding box center [392, 263] width 113 height 28
drag, startPoint x: 245, startPoint y: 233, endPoint x: 290, endPoint y: 236, distance: 44.7
click at [290, 236] on div "Search" at bounding box center [282, 234] width 105 height 28
drag, startPoint x: 340, startPoint y: 234, endPoint x: 372, endPoint y: 237, distance: 32.1
click at [372, 237] on div "3.406" at bounding box center [392, 234] width 113 height 28
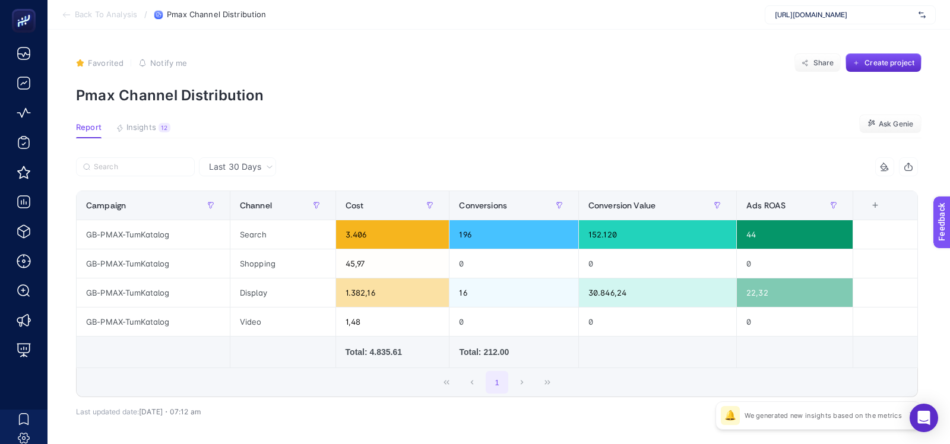
click at [359, 124] on section "Report Insights 12 We generated new insights based on the metrics Ask Genie" at bounding box center [498, 130] width 845 height 15
